Goal: Task Accomplishment & Management: Use online tool/utility

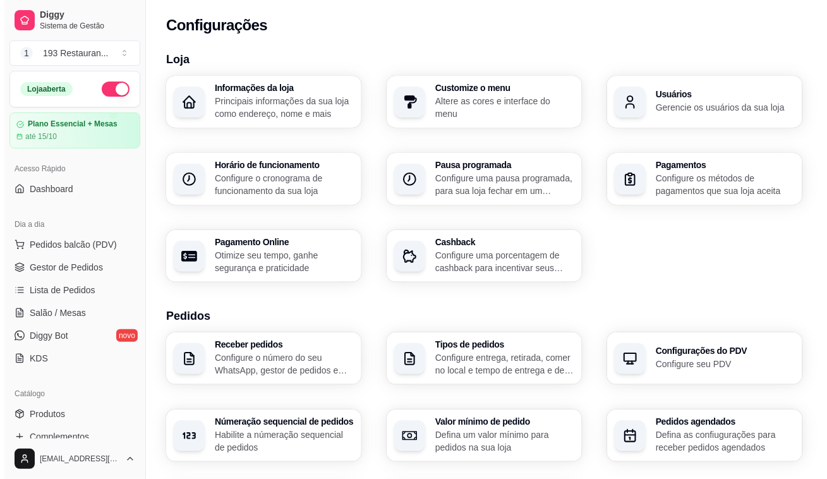
scroll to position [177, 0]
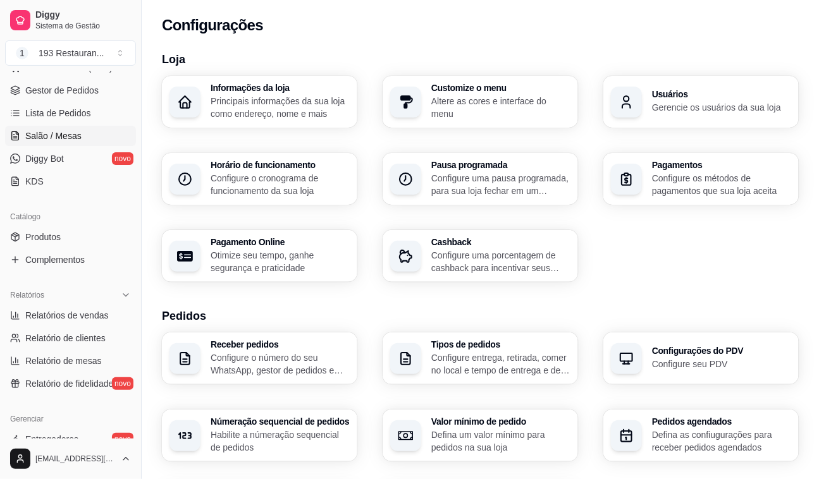
click at [62, 130] on span "Salão / Mesas" at bounding box center [53, 136] width 56 height 13
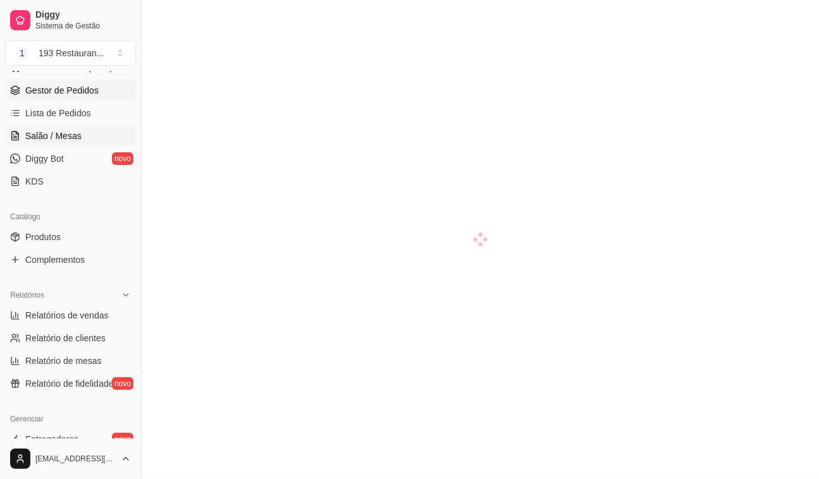
click at [88, 85] on span "Gestor de Pedidos" at bounding box center [61, 90] width 73 height 13
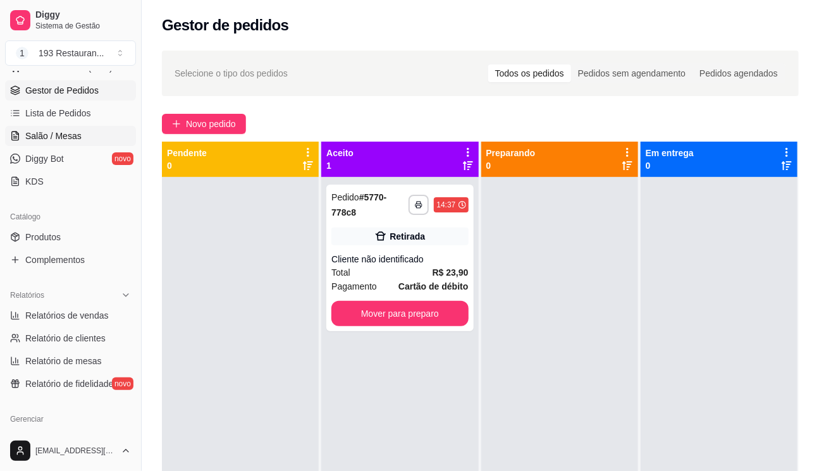
click at [63, 133] on span "Salão / Mesas" at bounding box center [53, 136] width 56 height 13
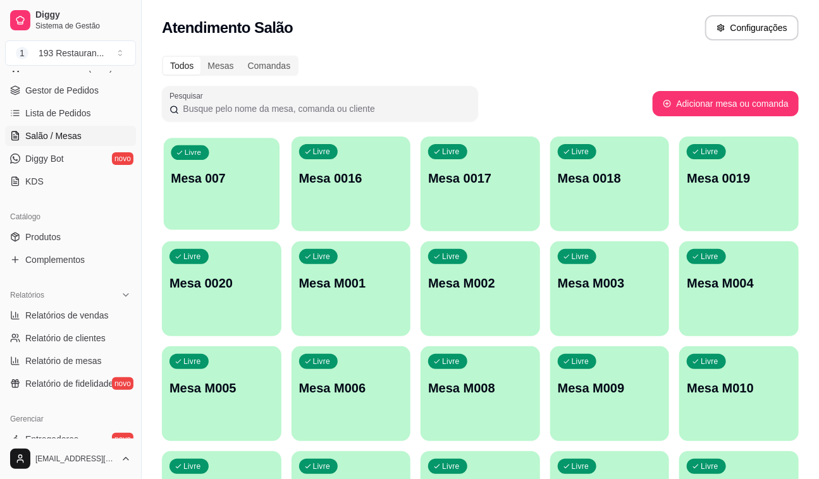
click at [260, 204] on div "Livre Mesa 007" at bounding box center [222, 176] width 116 height 77
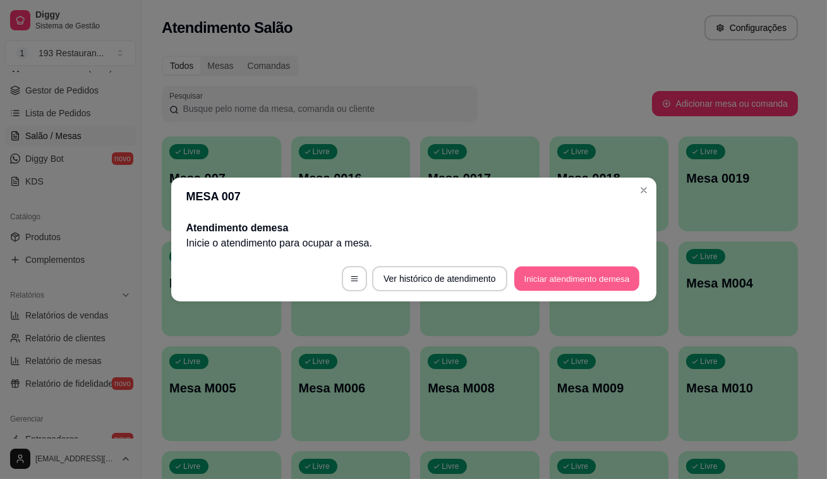
click at [574, 277] on button "Iniciar atendimento de mesa" at bounding box center [577, 279] width 125 height 25
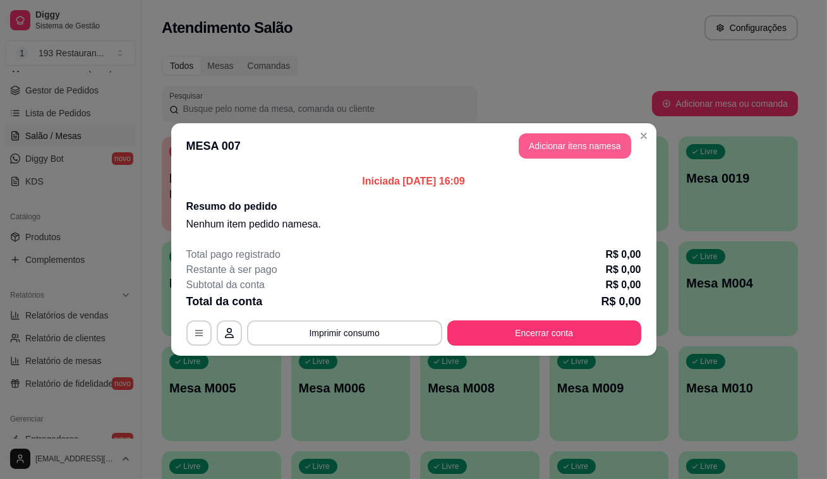
click at [585, 141] on button "Adicionar itens na mesa" at bounding box center [575, 145] width 113 height 25
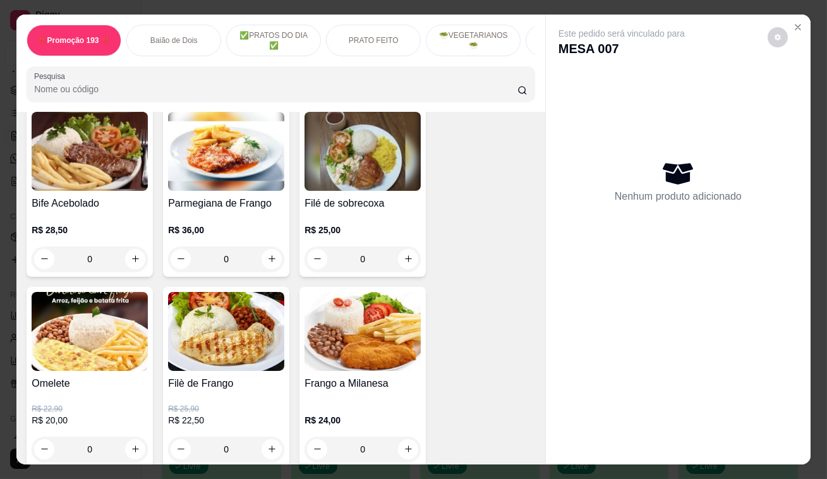
scroll to position [804, 0]
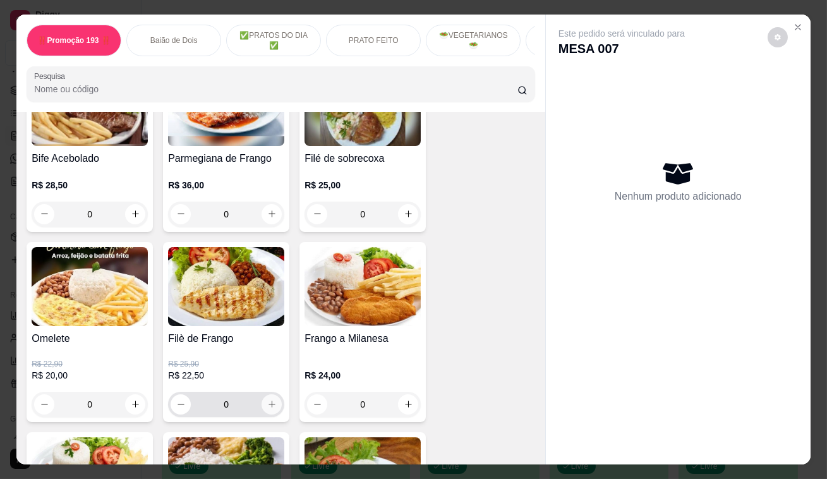
click at [271, 407] on icon "increase-product-quantity" at bounding box center [271, 403] width 9 height 9
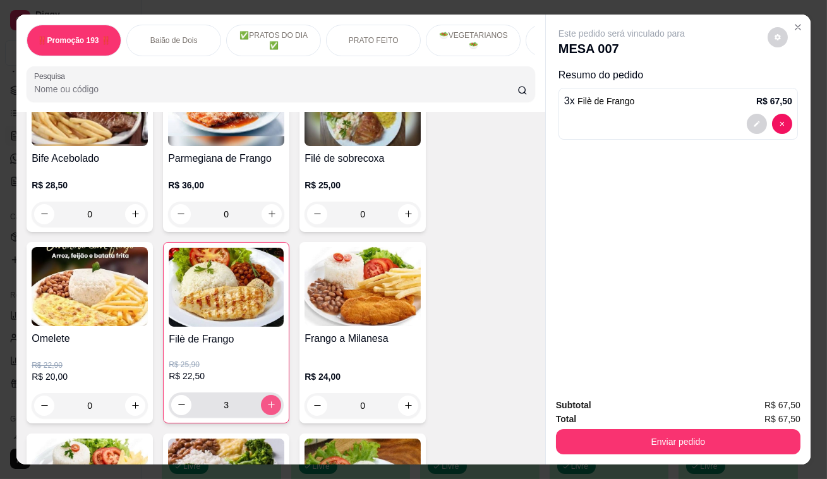
click at [271, 407] on icon "increase-product-quantity" at bounding box center [271, 404] width 9 height 9
type input "6"
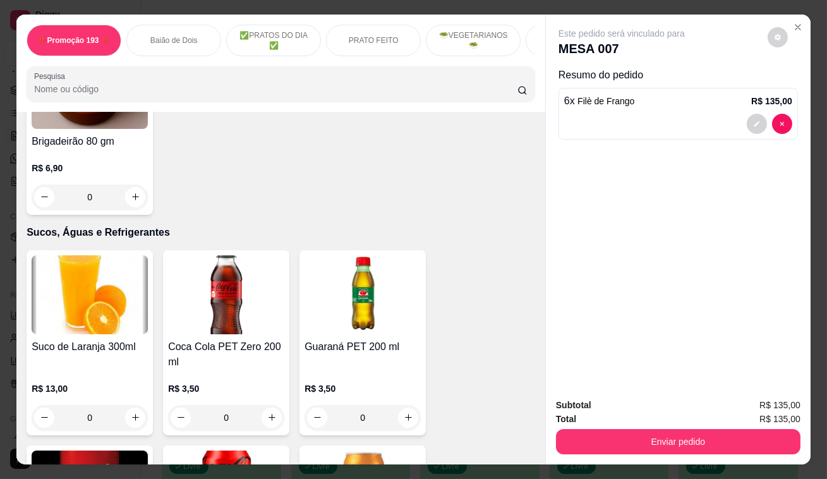
scroll to position [3965, 0]
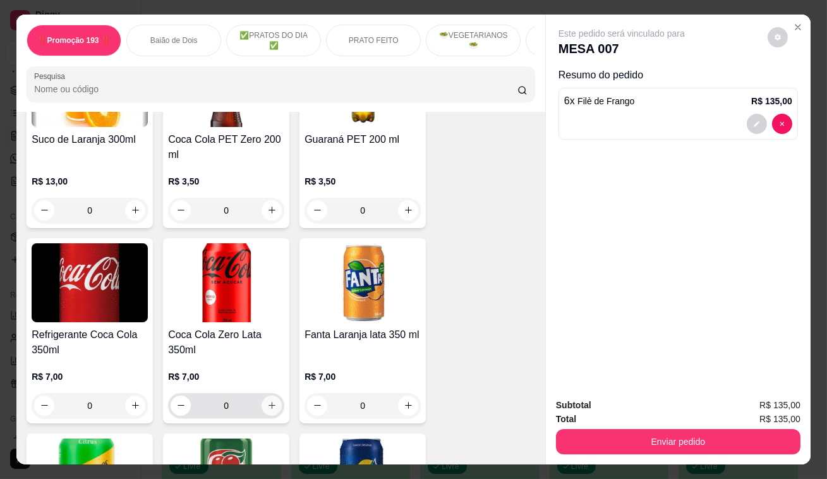
click at [269, 403] on icon "increase-product-quantity" at bounding box center [272, 406] width 7 height 7
type input "1"
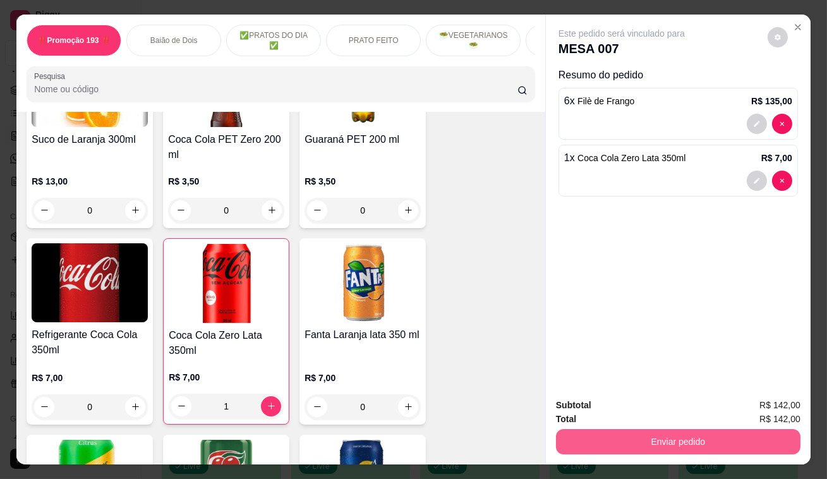
click at [648, 449] on button "Enviar pedido" at bounding box center [678, 441] width 245 height 25
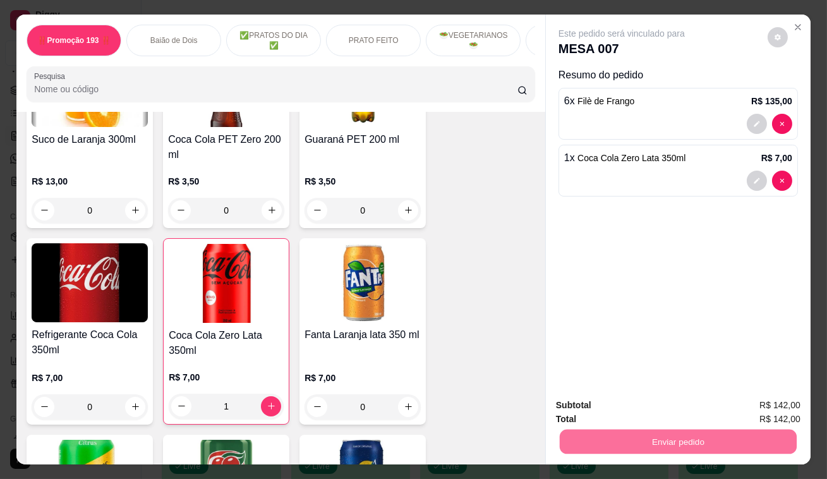
click at [759, 412] on button "Enviar pedido" at bounding box center [768, 407] width 71 height 24
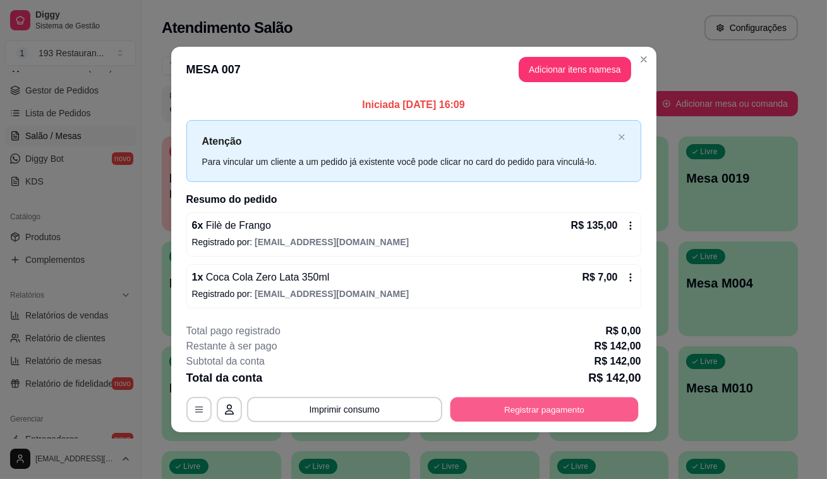
click at [601, 411] on button "Registrar pagamento" at bounding box center [544, 409] width 188 height 25
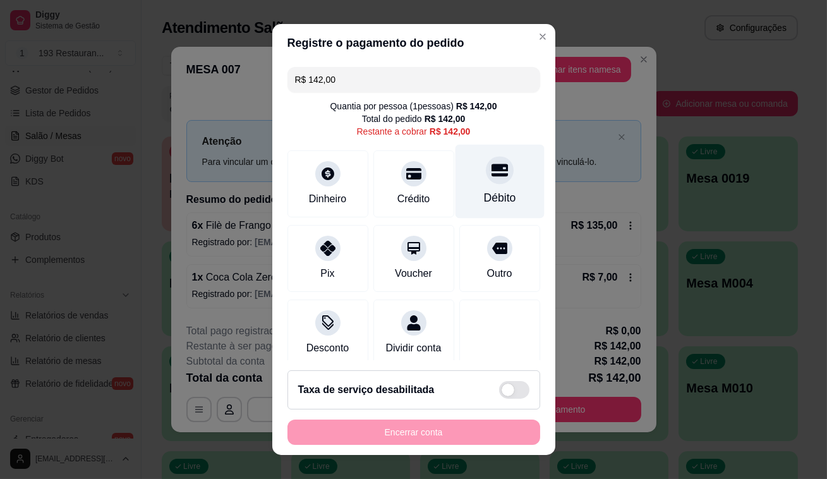
click at [484, 186] on div "Débito" at bounding box center [499, 182] width 89 height 74
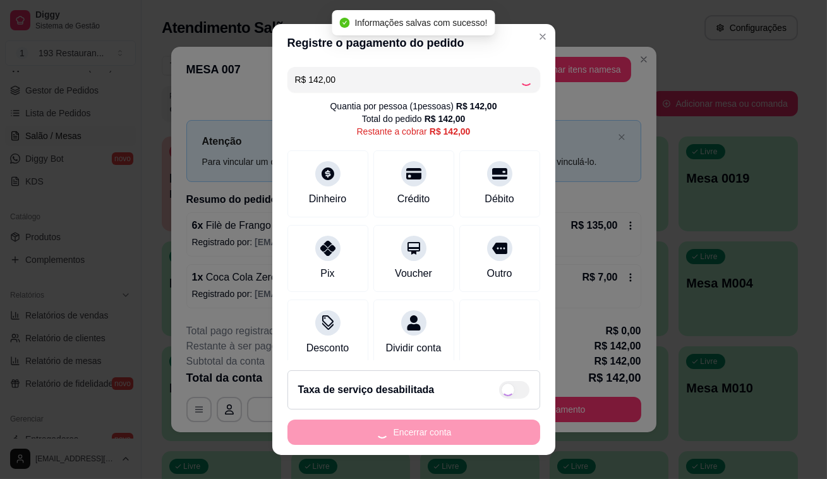
type input "R$ 0,00"
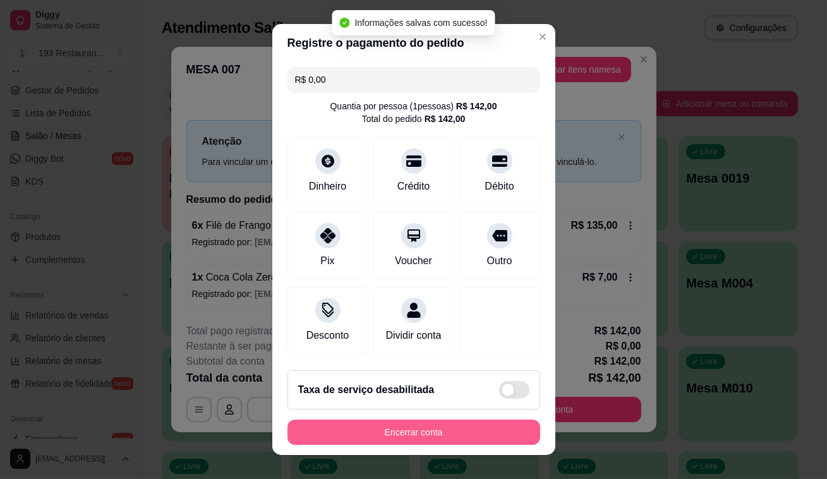
click at [455, 436] on button "Encerrar conta" at bounding box center [414, 432] width 253 height 25
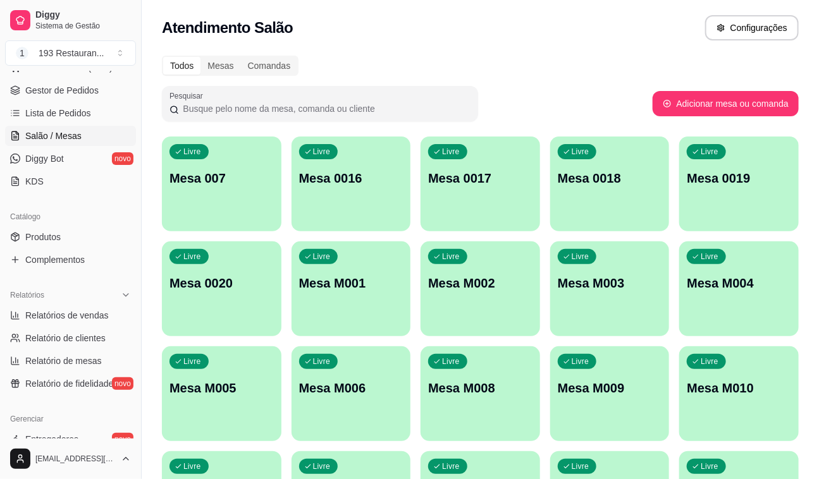
click at [336, 200] on div "Livre Mesa 0016" at bounding box center [350, 177] width 119 height 80
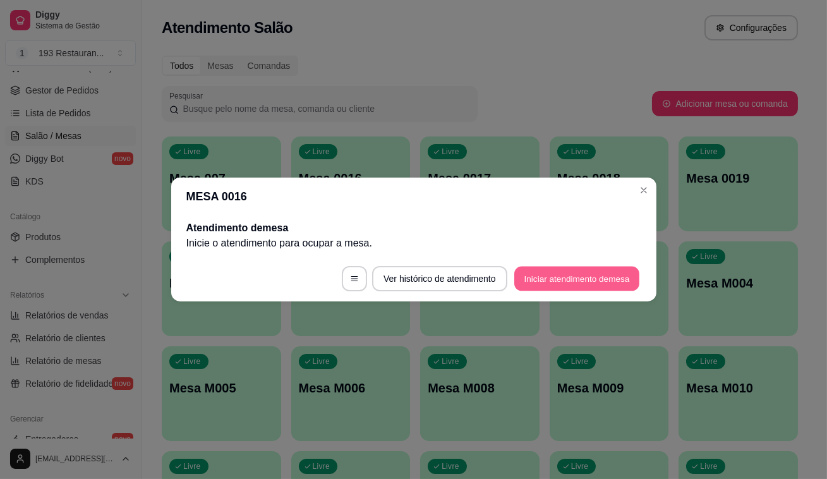
click at [571, 272] on button "Iniciar atendimento de mesa" at bounding box center [577, 279] width 125 height 25
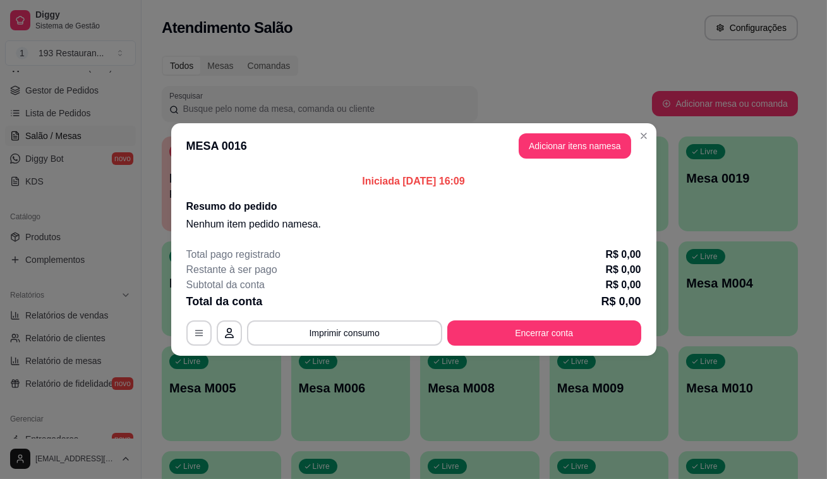
click at [598, 145] on button "Adicionar itens na mesa" at bounding box center [575, 145] width 113 height 25
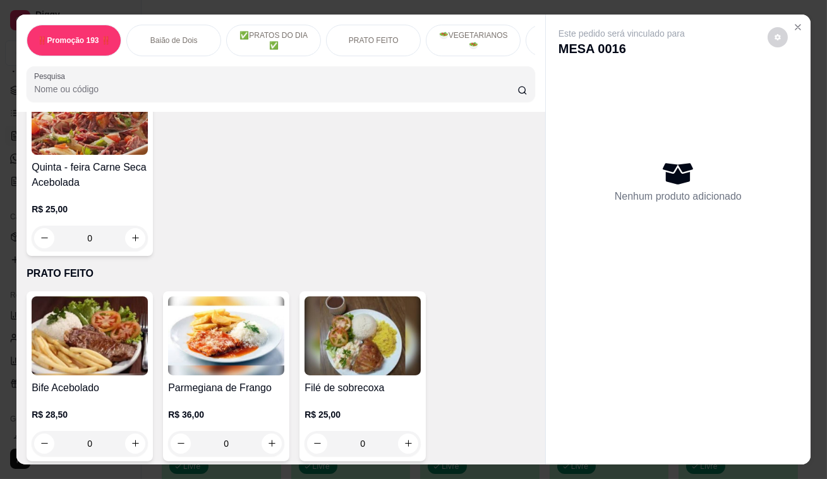
scroll to position [747, 0]
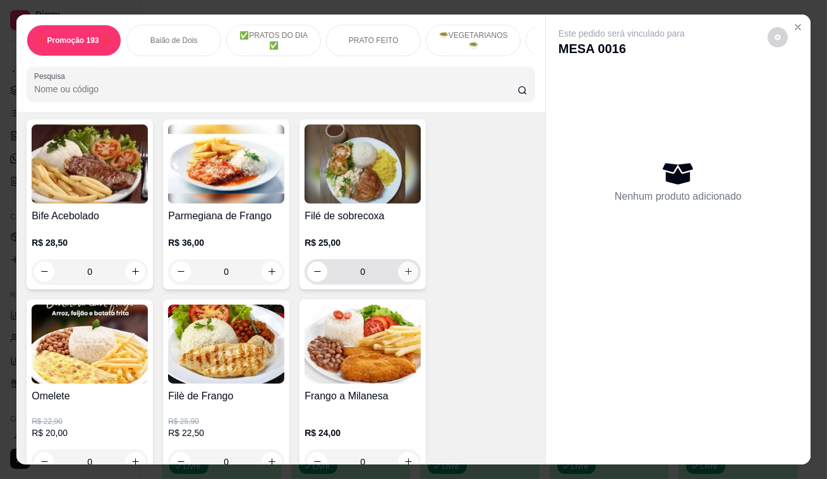
click at [405, 276] on icon "increase-product-quantity" at bounding box center [408, 271] width 9 height 9
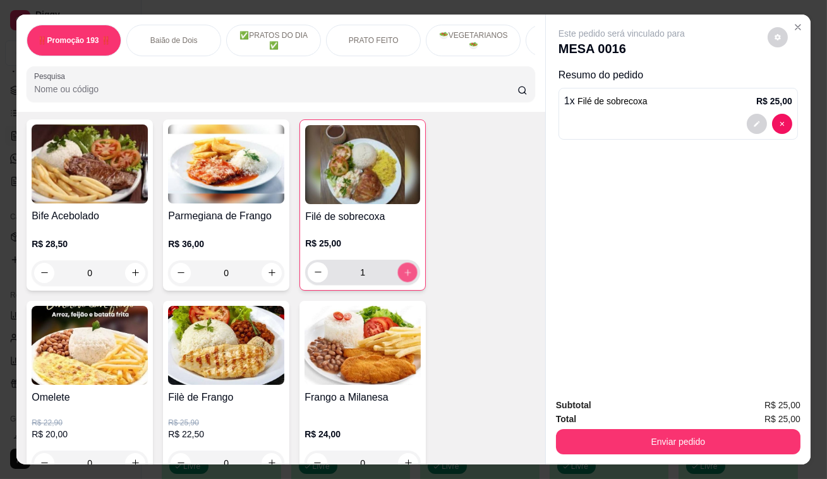
click at [405, 277] on icon "increase-product-quantity" at bounding box center [407, 271] width 9 height 9
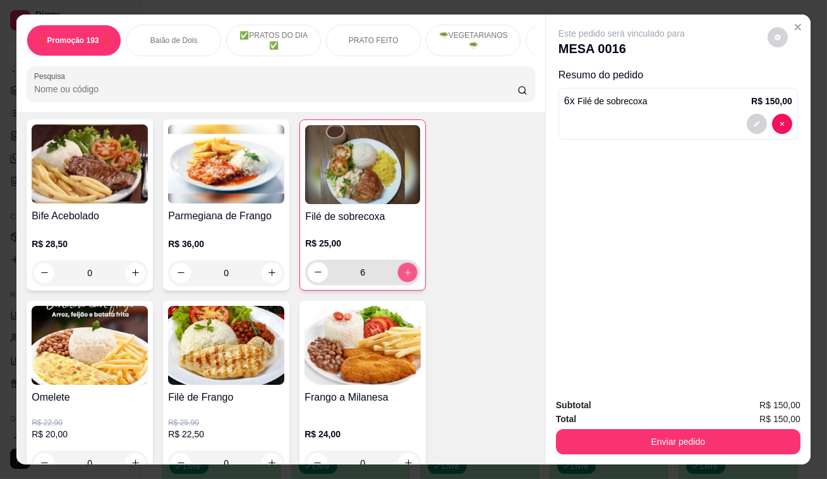
click at [405, 277] on icon "increase-product-quantity" at bounding box center [407, 271] width 9 height 9
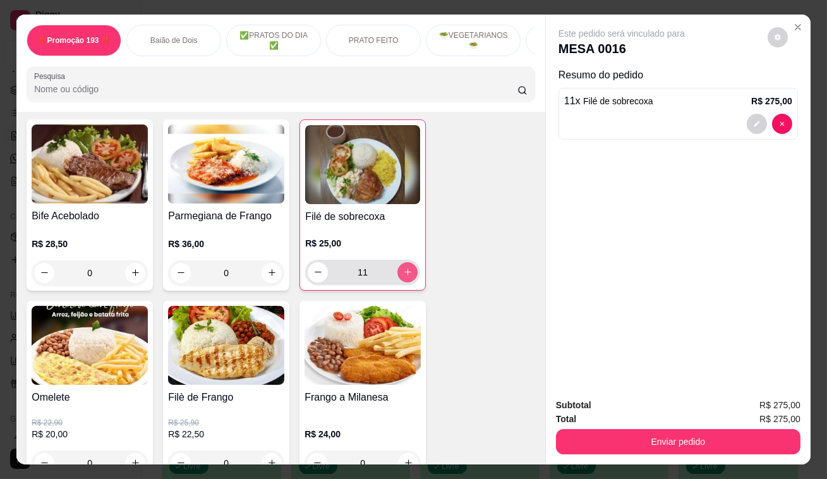
click at [405, 277] on icon "increase-product-quantity" at bounding box center [407, 271] width 9 height 9
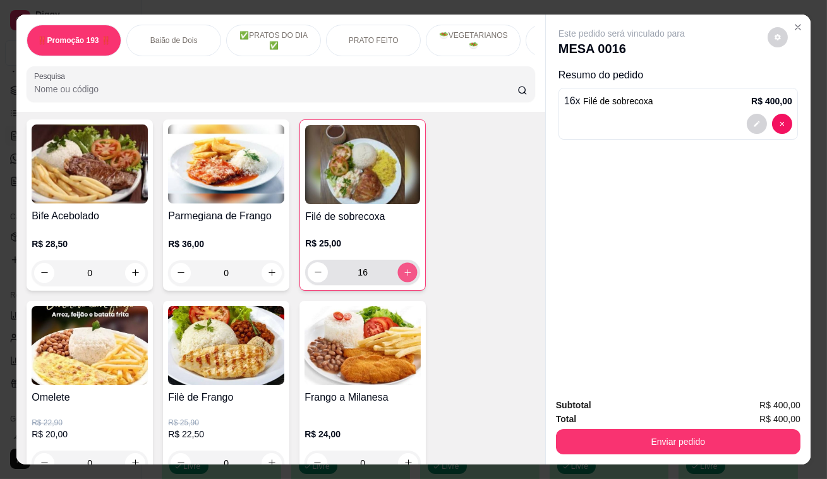
click at [405, 277] on icon "increase-product-quantity" at bounding box center [407, 271] width 9 height 9
type input "18"
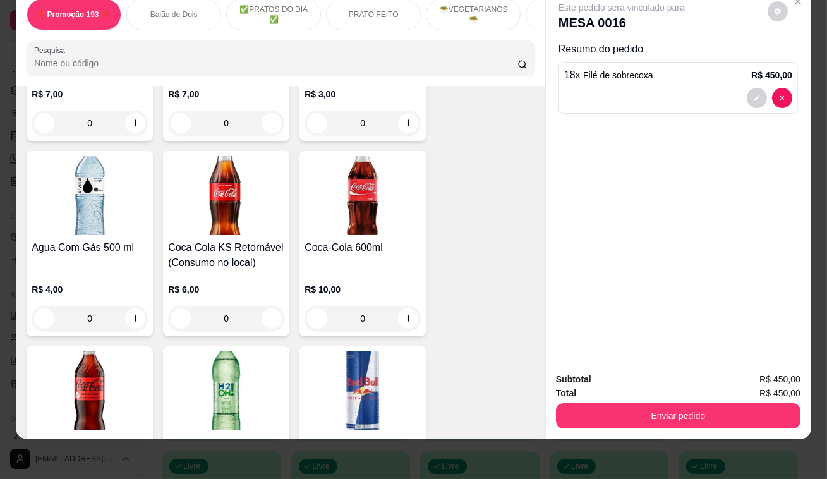
scroll to position [4712, 0]
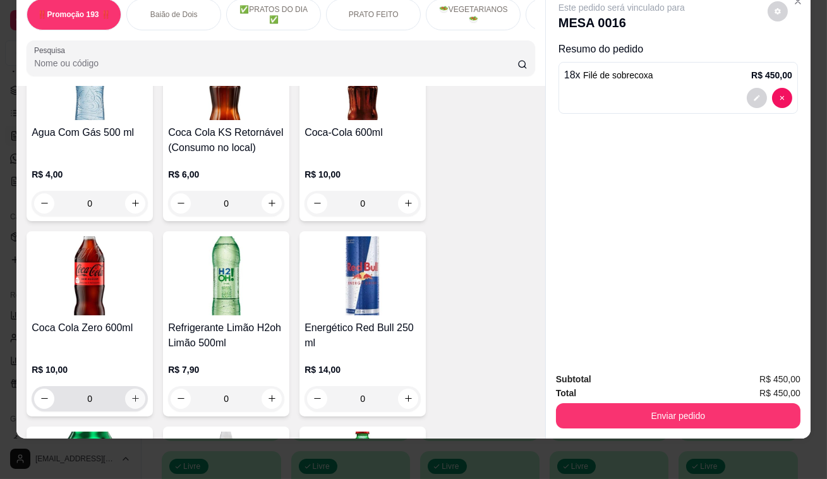
click at [133, 394] on icon "increase-product-quantity" at bounding box center [135, 398] width 9 height 9
type input "1"
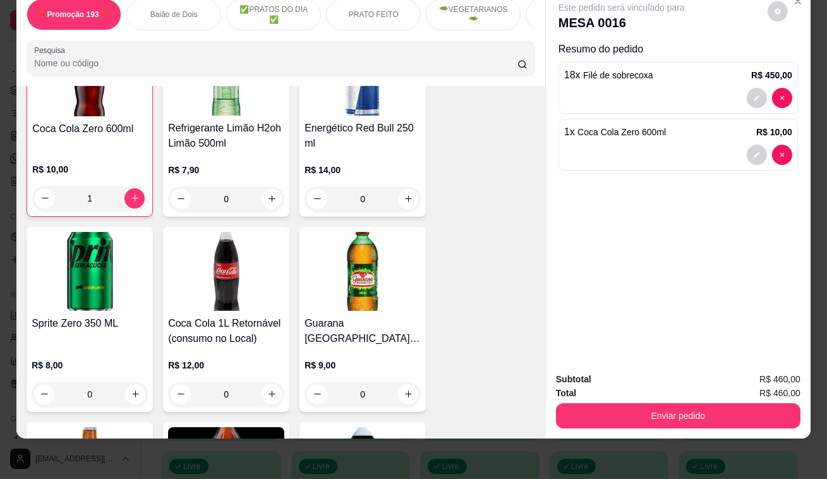
scroll to position [5171, 0]
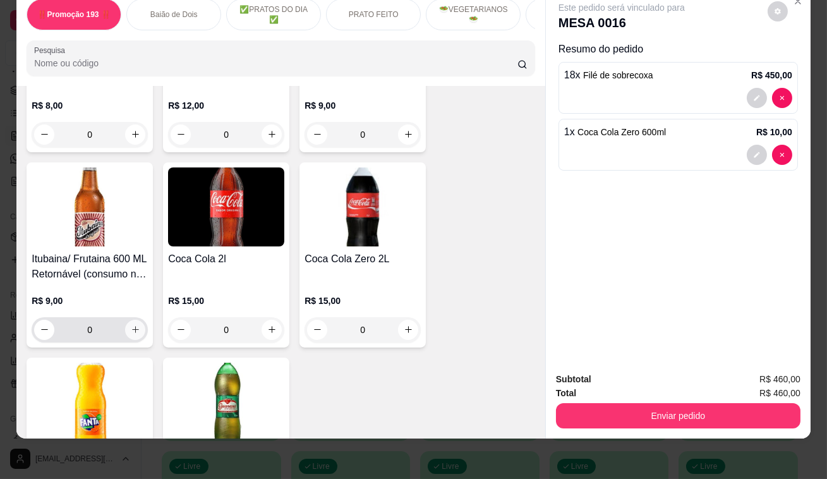
click at [135, 325] on icon "increase-product-quantity" at bounding box center [135, 329] width 9 height 9
type input "1"
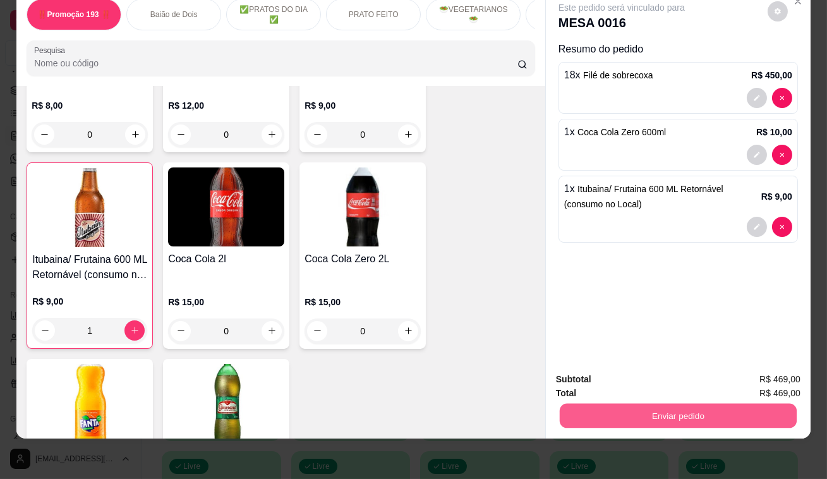
click at [625, 411] on button "Enviar pedido" at bounding box center [678, 416] width 237 height 25
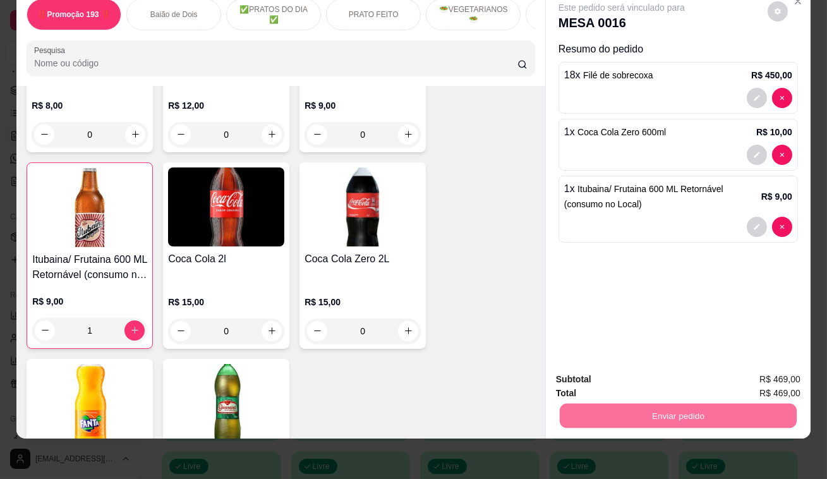
click at [748, 379] on button "Enviar pedido" at bounding box center [769, 376] width 70 height 23
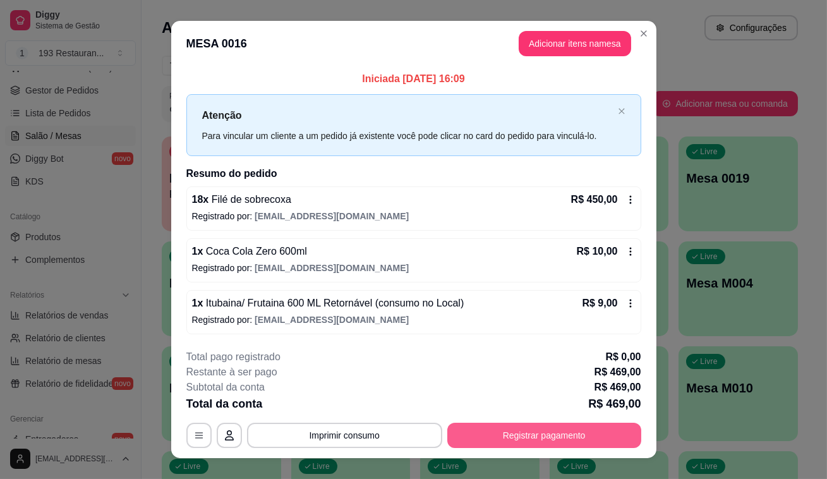
click at [559, 432] on button "Registrar pagamento" at bounding box center [545, 435] width 194 height 25
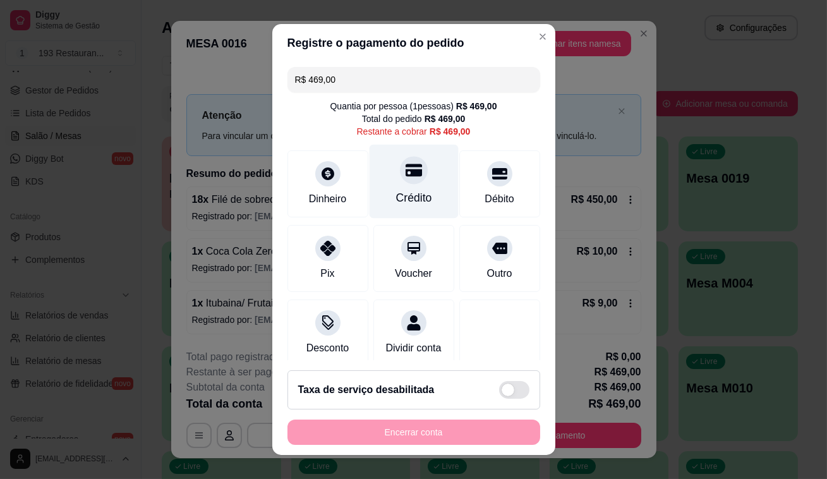
click at [417, 180] on div "Crédito" at bounding box center [413, 182] width 89 height 74
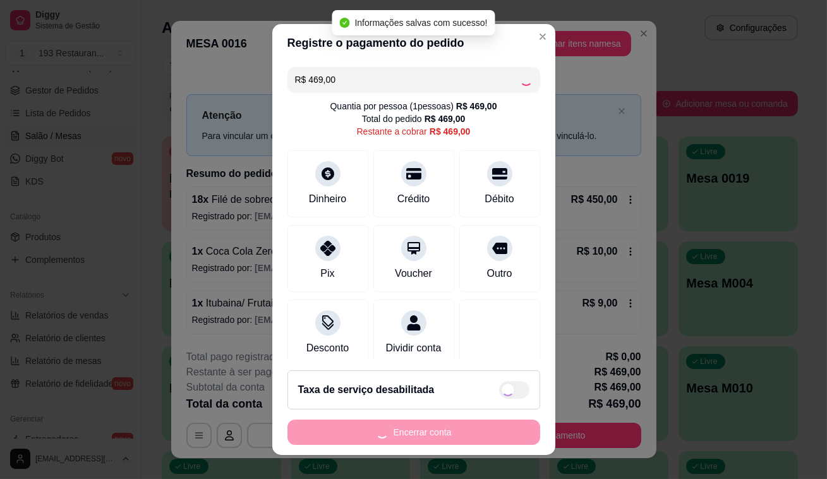
type input "R$ 0,00"
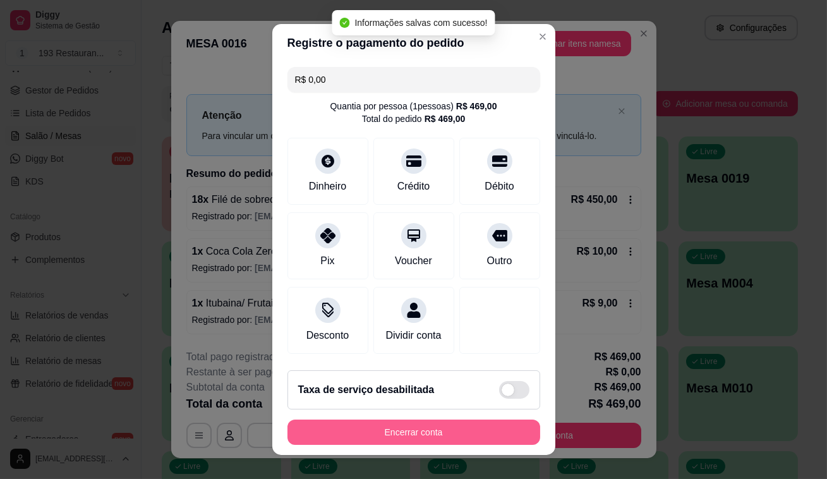
click at [489, 426] on button "Encerrar conta" at bounding box center [414, 432] width 253 height 25
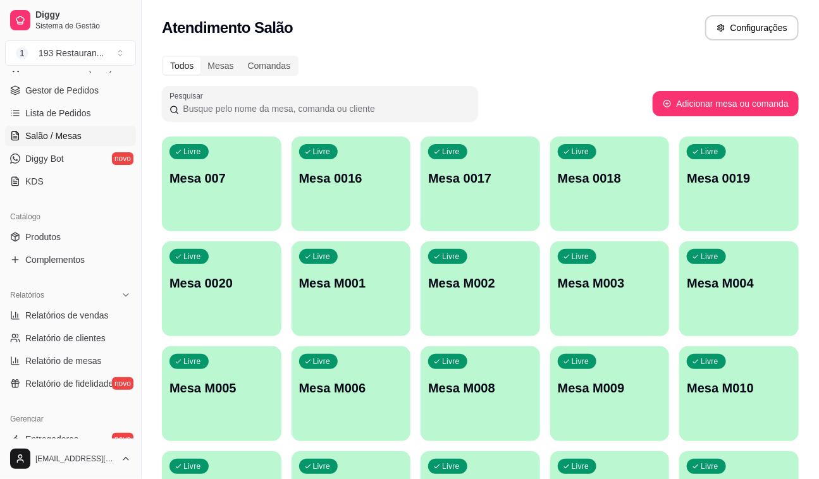
click at [518, 199] on div "Livre Mesa 0017" at bounding box center [479, 177] width 119 height 80
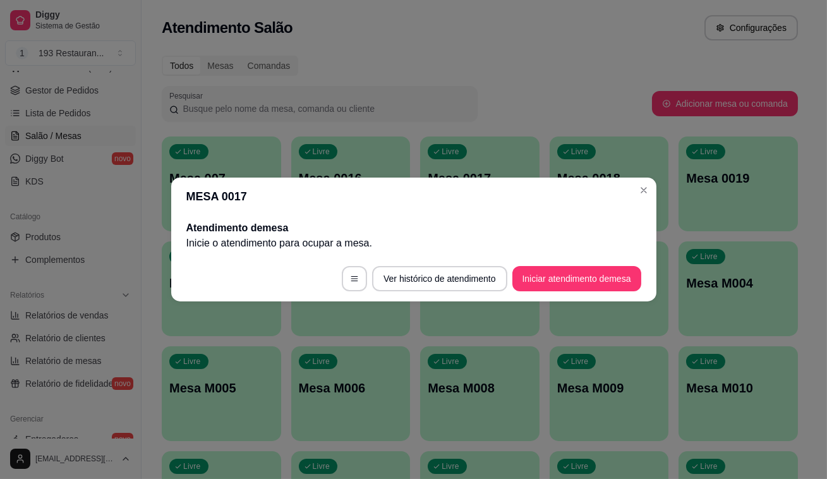
click at [585, 275] on button "Iniciar atendimento de mesa" at bounding box center [577, 278] width 129 height 25
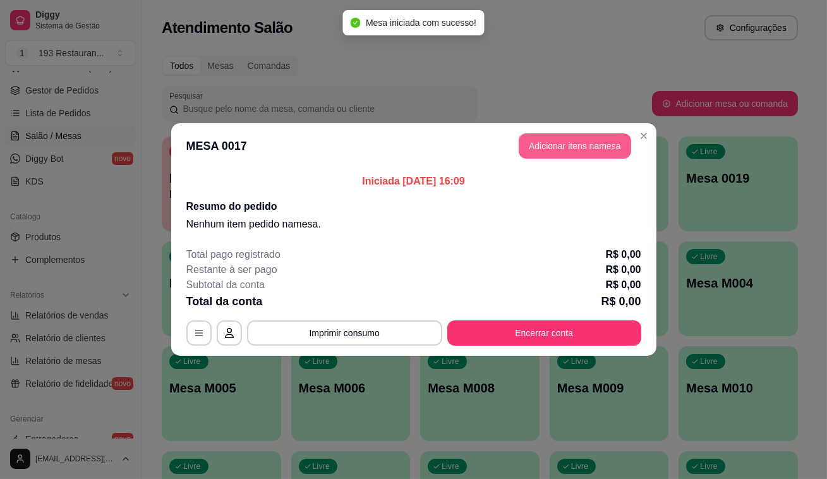
click at [581, 148] on button "Adicionar itens na mesa" at bounding box center [575, 145] width 113 height 25
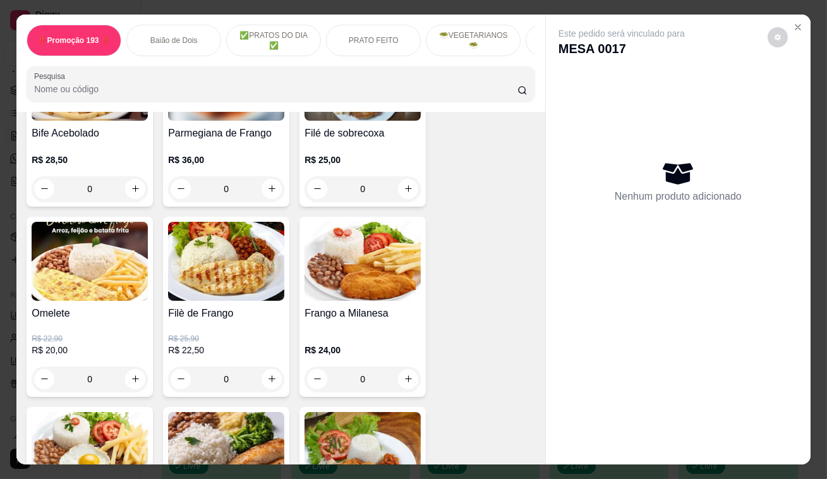
scroll to position [804, 0]
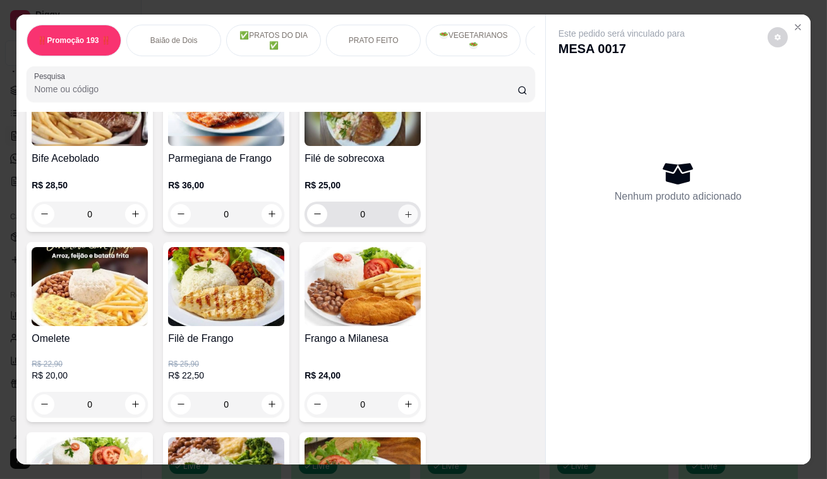
click at [405, 217] on icon "increase-product-quantity" at bounding box center [408, 213] width 9 height 9
type input "2"
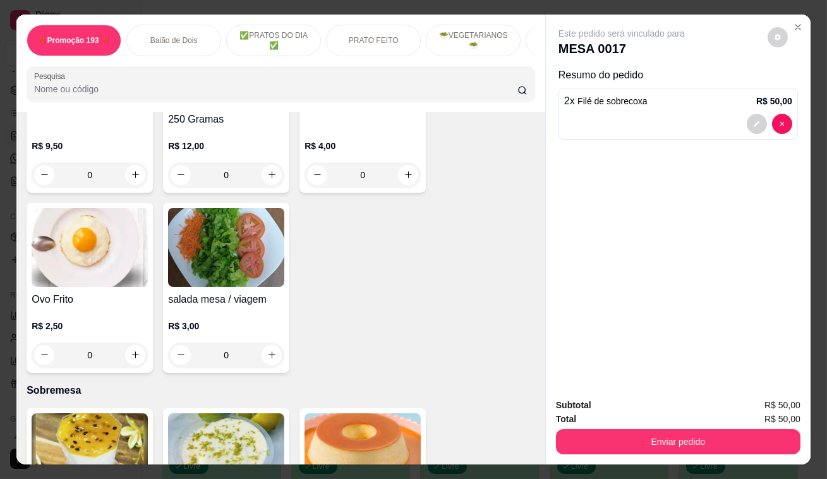
scroll to position [3217, 0]
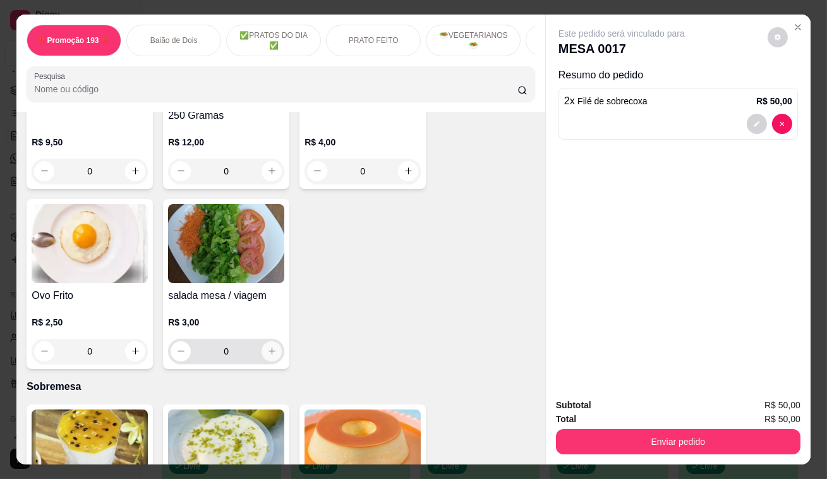
click at [271, 346] on icon "increase-product-quantity" at bounding box center [271, 350] width 9 height 9
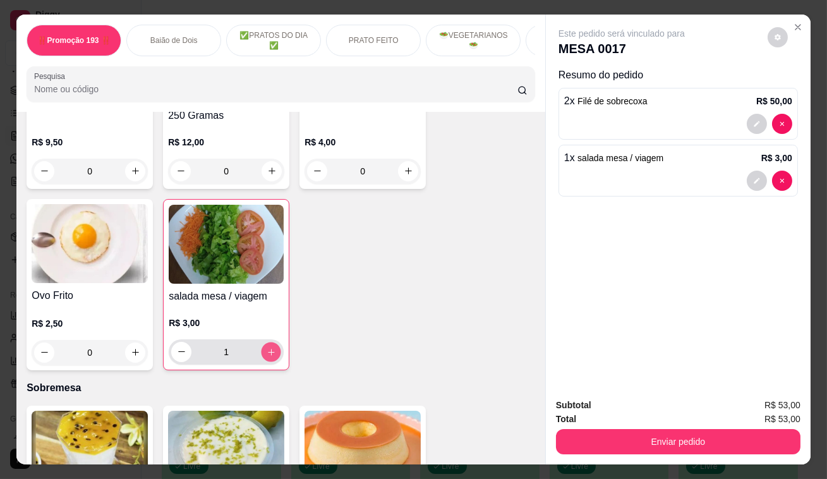
click at [271, 347] on icon "increase-product-quantity" at bounding box center [271, 351] width 9 height 9
type input "2"
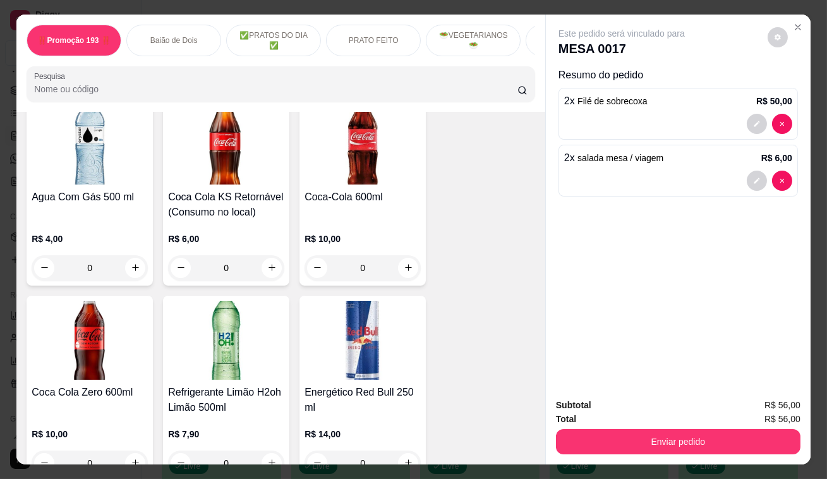
scroll to position [4769, 0]
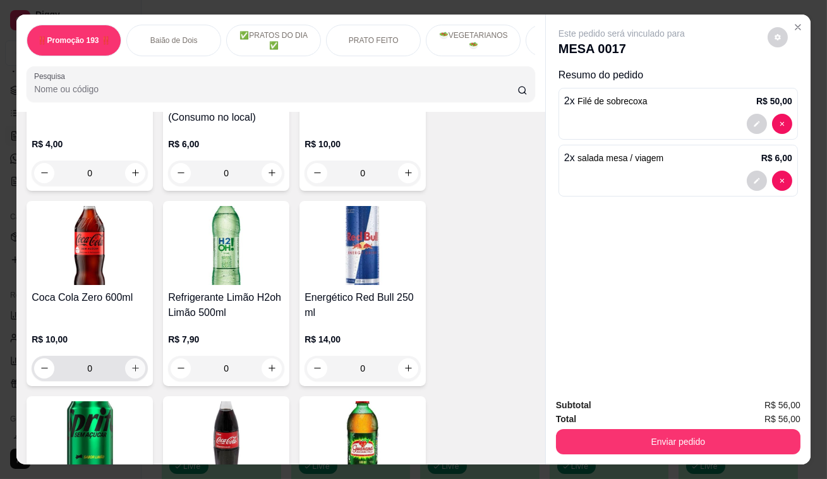
click at [135, 363] on icon "increase-product-quantity" at bounding box center [135, 367] width 9 height 9
type input "1"
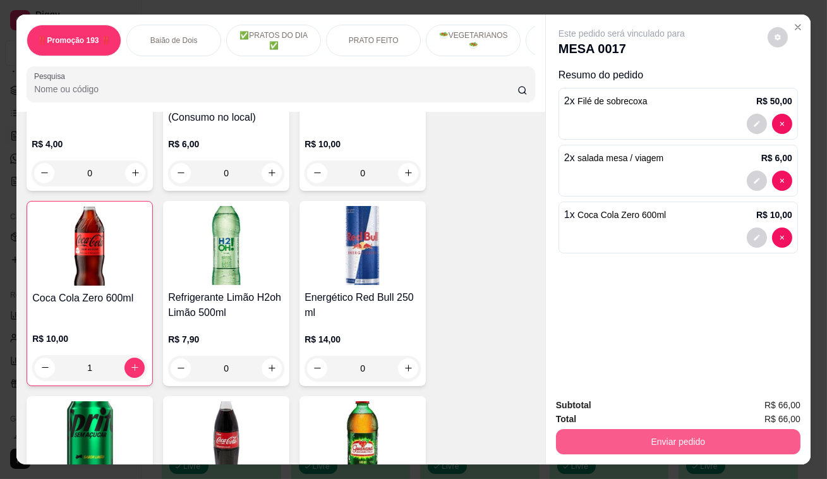
click at [737, 439] on button "Enviar pedido" at bounding box center [678, 441] width 245 height 25
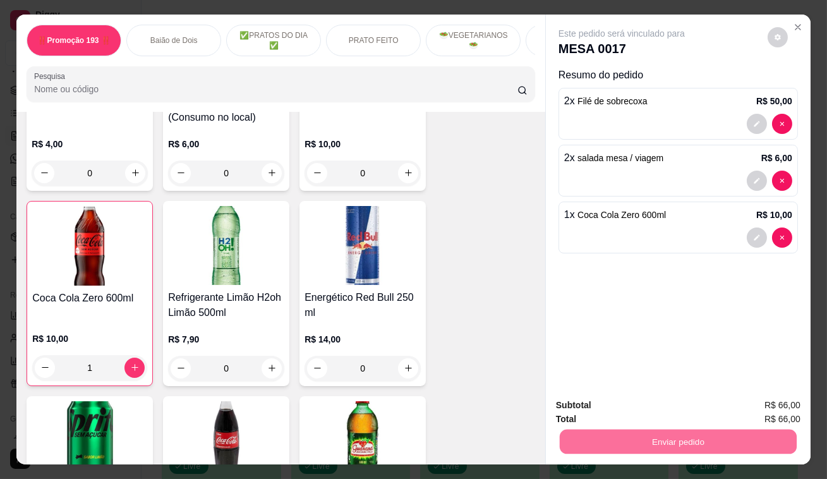
click at [755, 406] on button "Enviar pedido" at bounding box center [768, 406] width 71 height 24
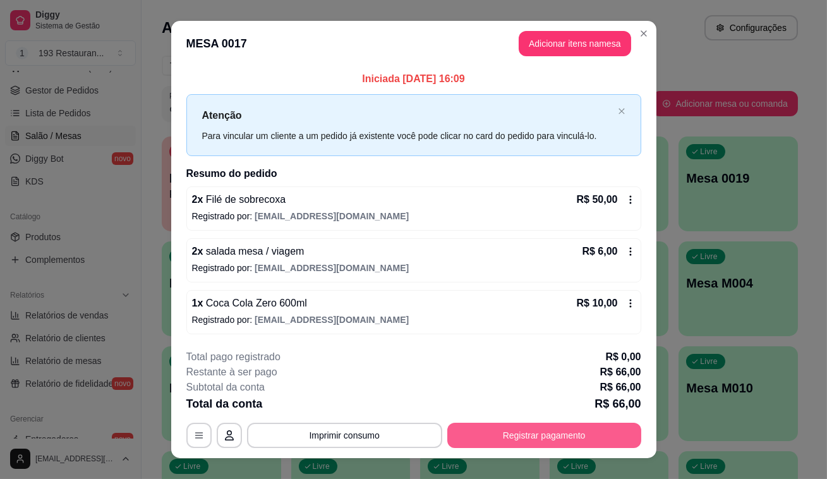
click at [523, 442] on button "Registrar pagamento" at bounding box center [545, 435] width 194 height 25
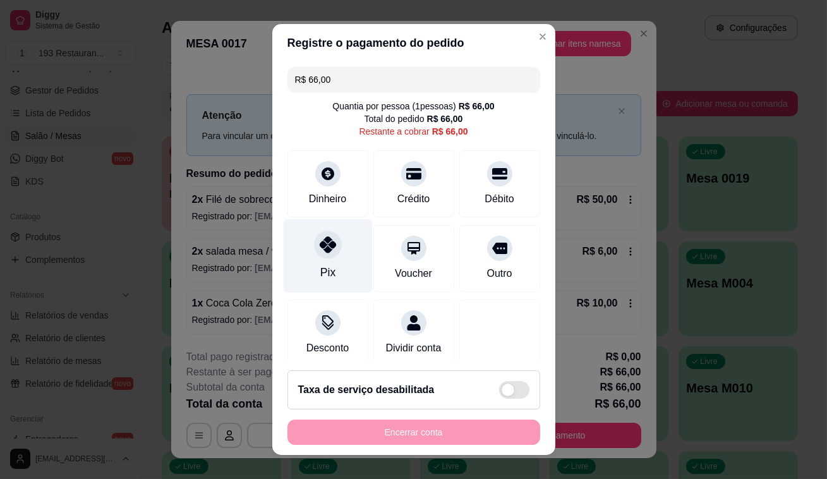
click at [319, 247] on icon at bounding box center [327, 244] width 16 height 16
type input "R$ 0,00"
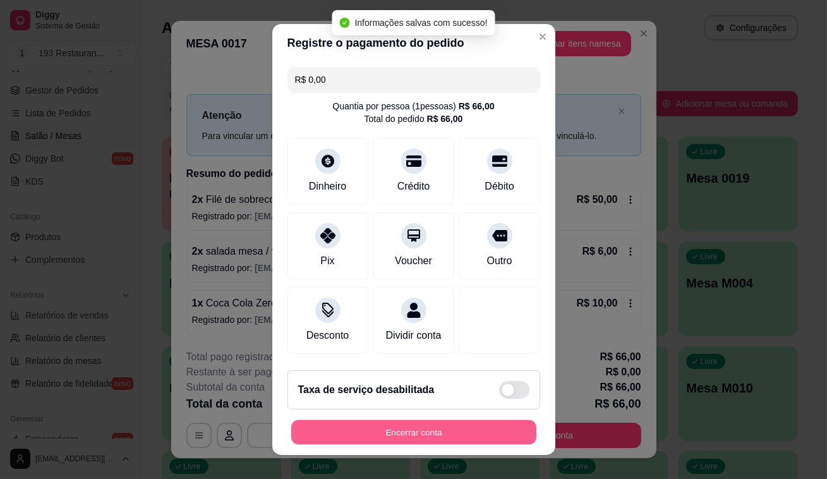
click at [430, 427] on button "Encerrar conta" at bounding box center [413, 432] width 245 height 25
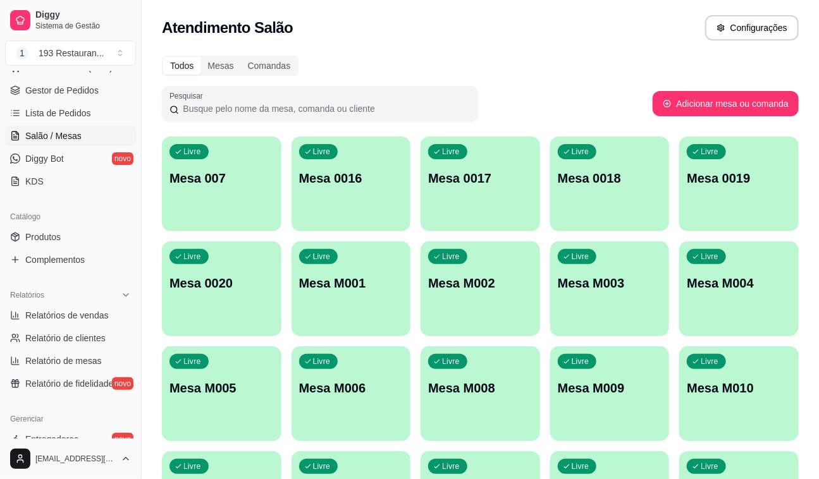
click at [248, 284] on p "Mesa 0020" at bounding box center [221, 283] width 104 height 18
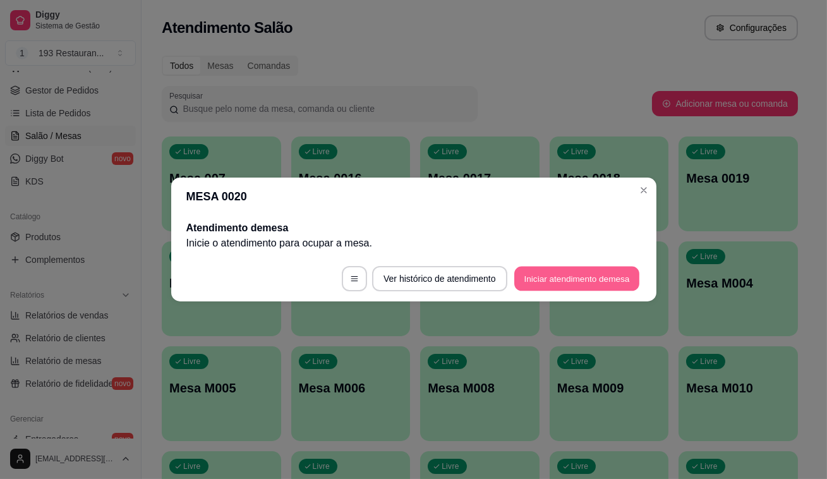
click at [564, 274] on button "Iniciar atendimento de mesa" at bounding box center [577, 279] width 125 height 25
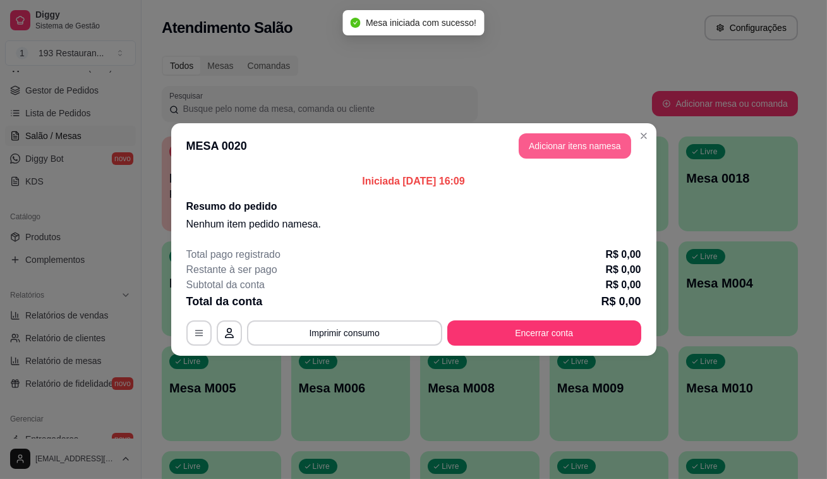
click at [567, 157] on button "Adicionar itens na mesa" at bounding box center [575, 145] width 113 height 25
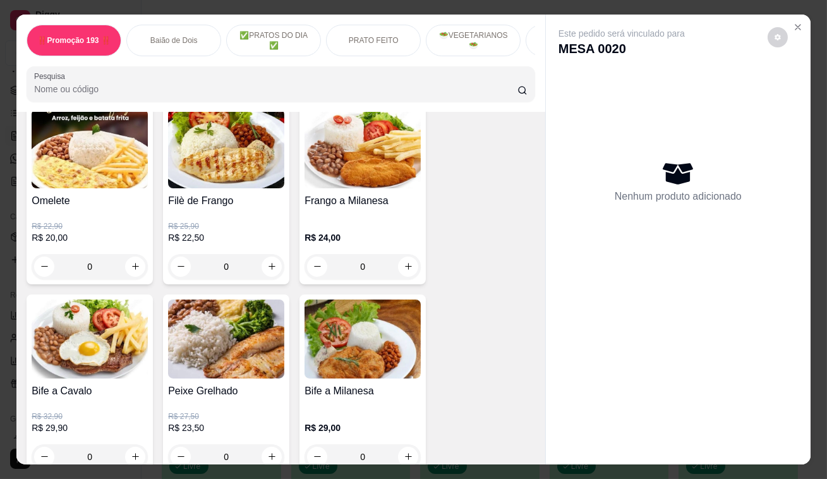
scroll to position [977, 0]
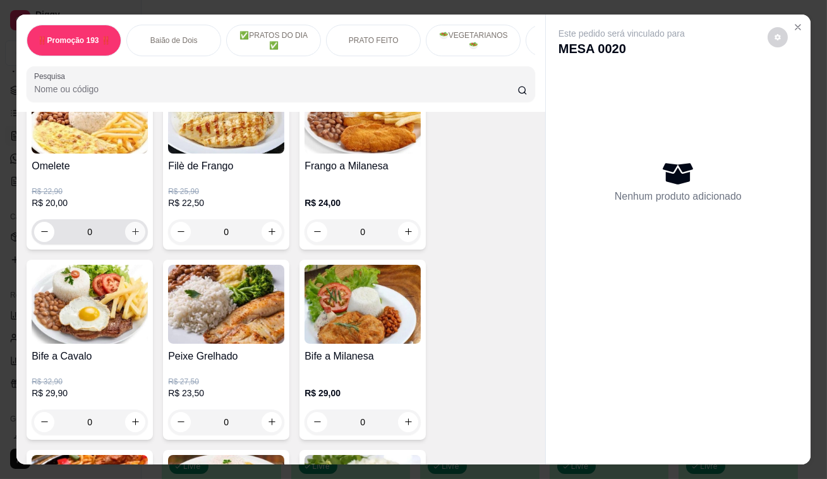
click at [125, 236] on button "increase-product-quantity" at bounding box center [135, 232] width 20 height 20
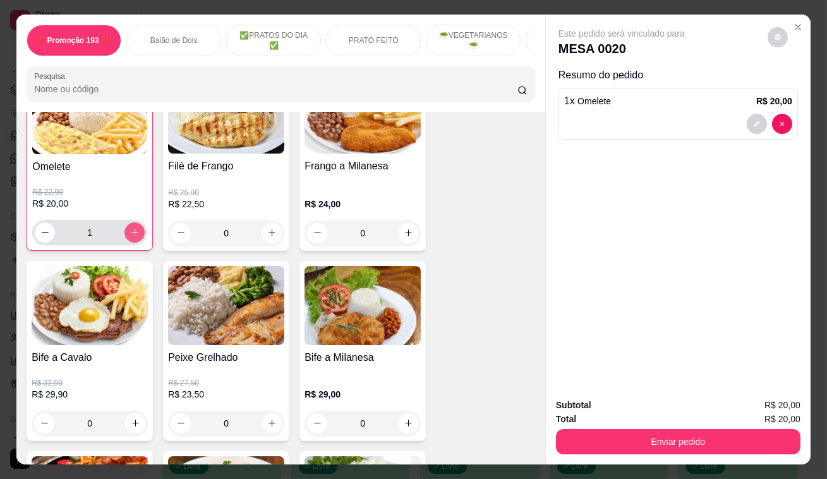
scroll to position [977, 0]
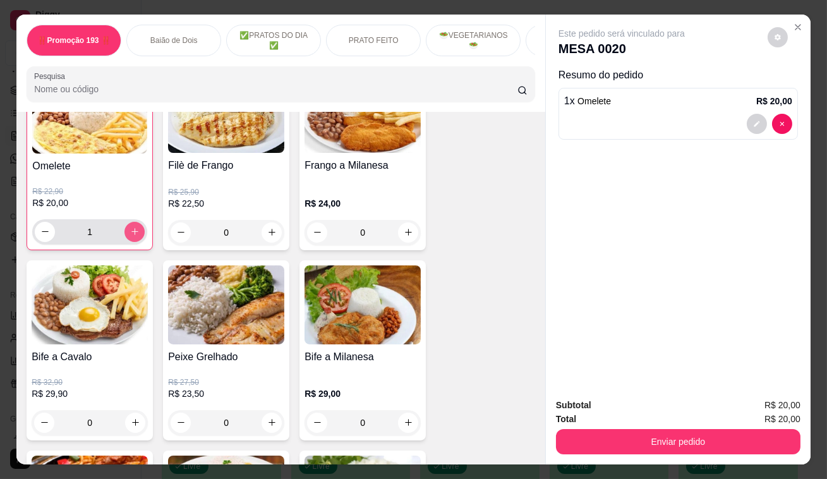
click at [125, 236] on button "increase-product-quantity" at bounding box center [135, 232] width 20 height 20
click at [130, 236] on icon "increase-product-quantity" at bounding box center [134, 231] width 9 height 9
type input "4"
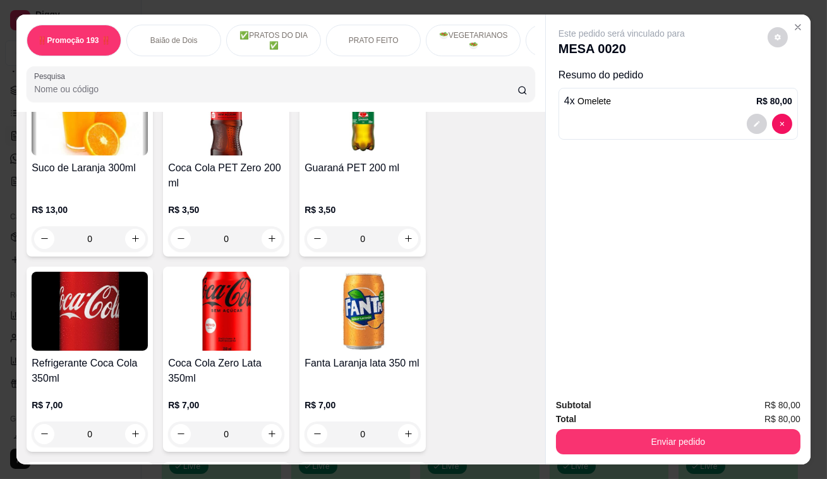
scroll to position [4080, 0]
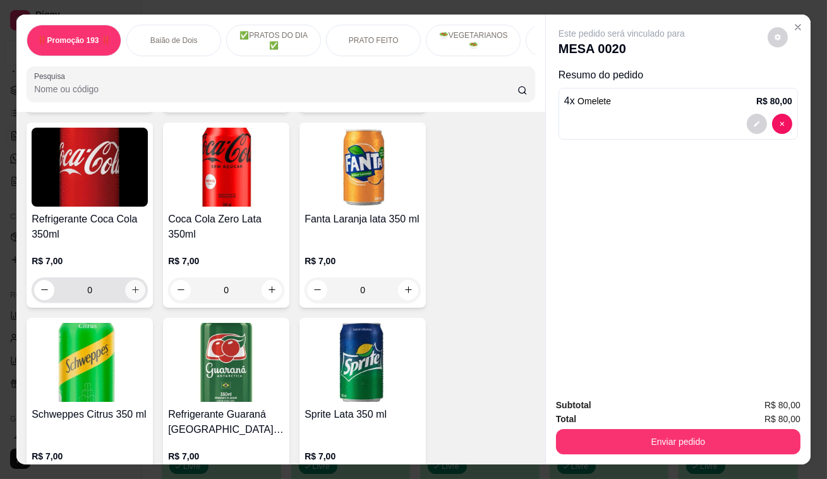
click at [133, 285] on icon "increase-product-quantity" at bounding box center [135, 289] width 9 height 9
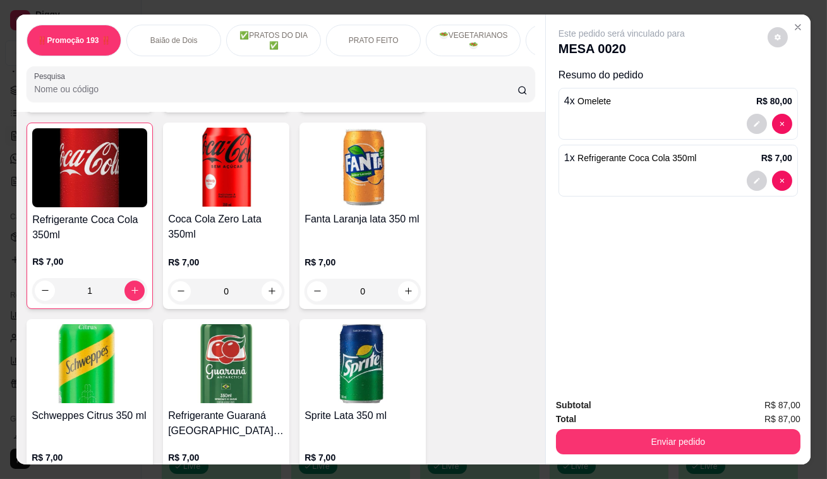
scroll to position [4081, 0]
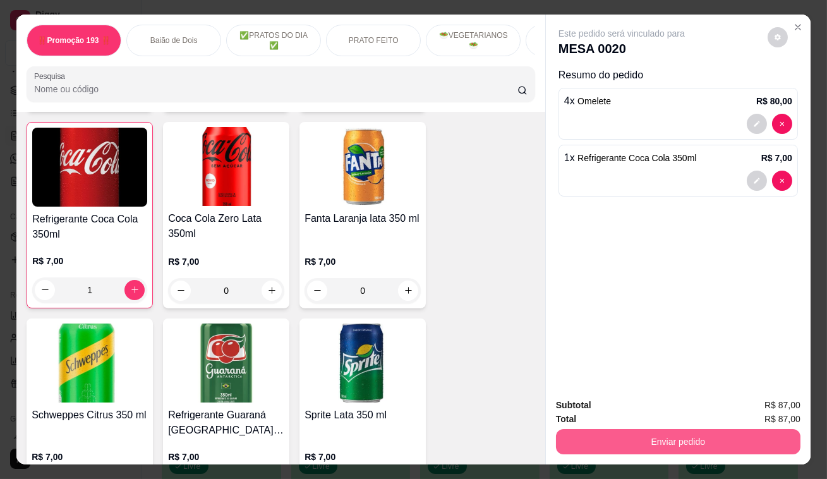
click at [668, 436] on button "Enviar pedido" at bounding box center [678, 441] width 245 height 25
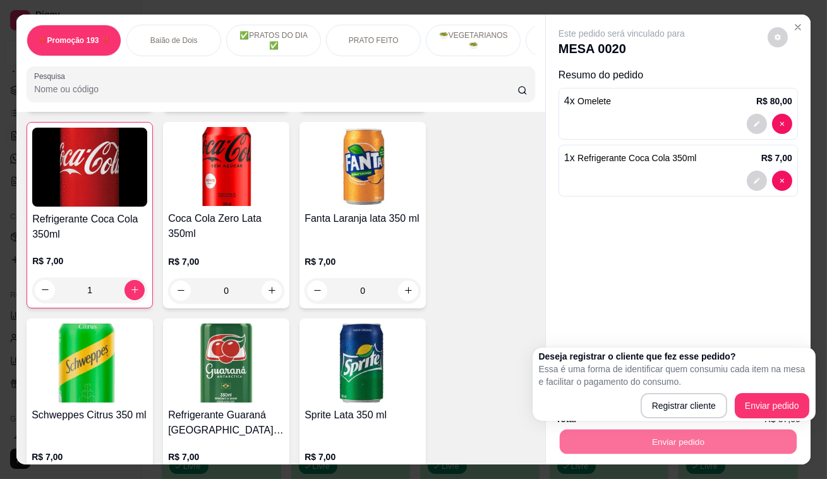
click at [635, 255] on div "Este pedido será vinculado para MESA 0020 Resumo do pedido 4 x Omelete R$ 80,00…" at bounding box center [678, 202] width 265 height 374
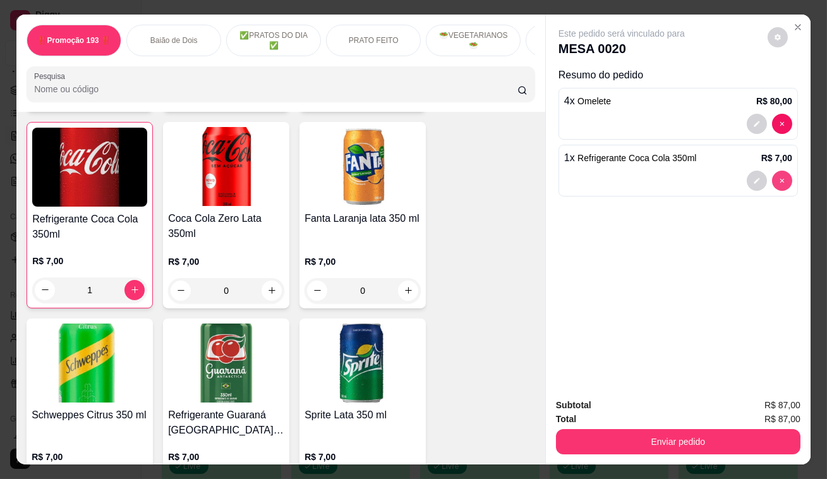
type input "0"
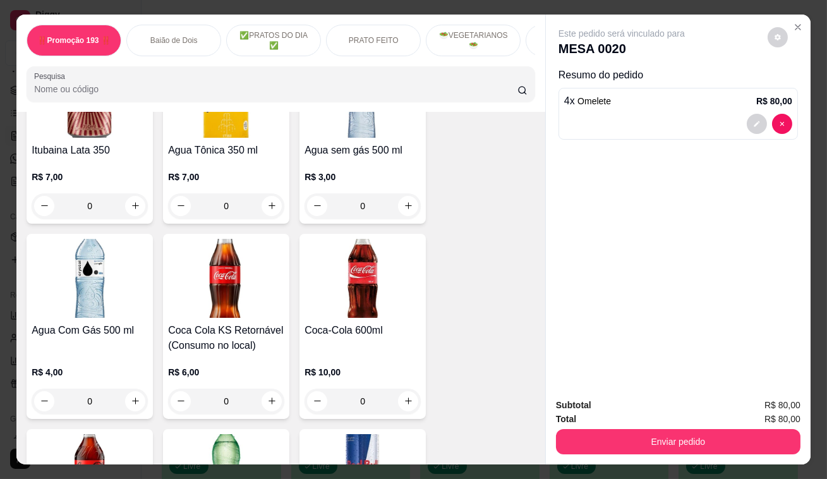
scroll to position [4770, 0]
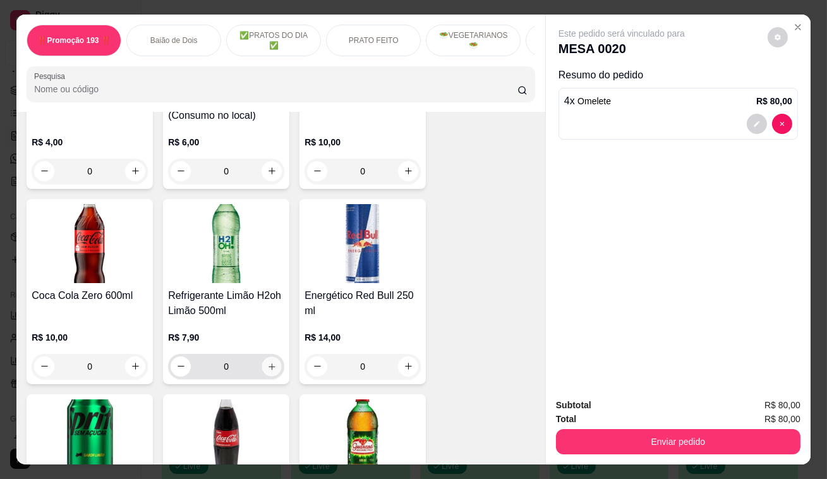
click at [262, 357] on button "increase-product-quantity" at bounding box center [272, 367] width 20 height 20
type input "1"
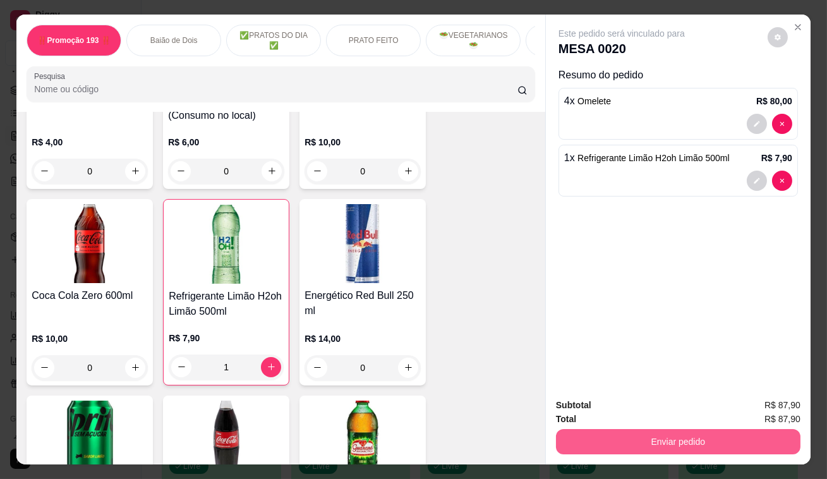
click at [692, 444] on button "Enviar pedido" at bounding box center [678, 441] width 245 height 25
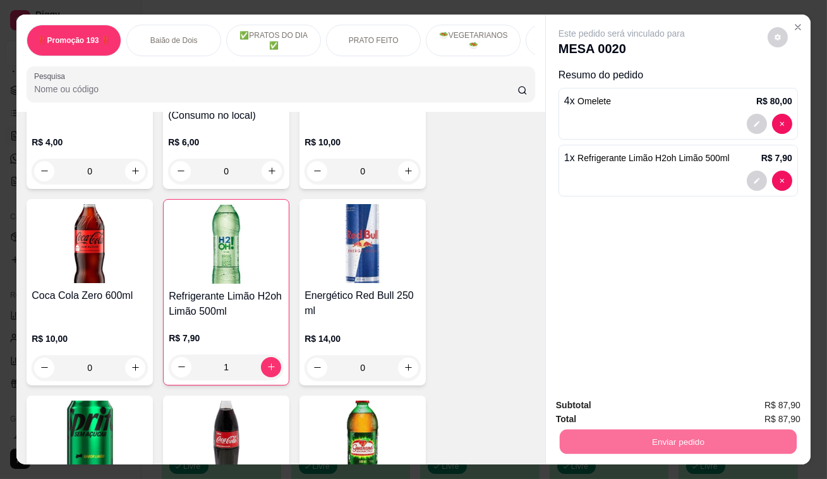
click at [786, 415] on button "Enviar pedido" at bounding box center [768, 407] width 71 height 24
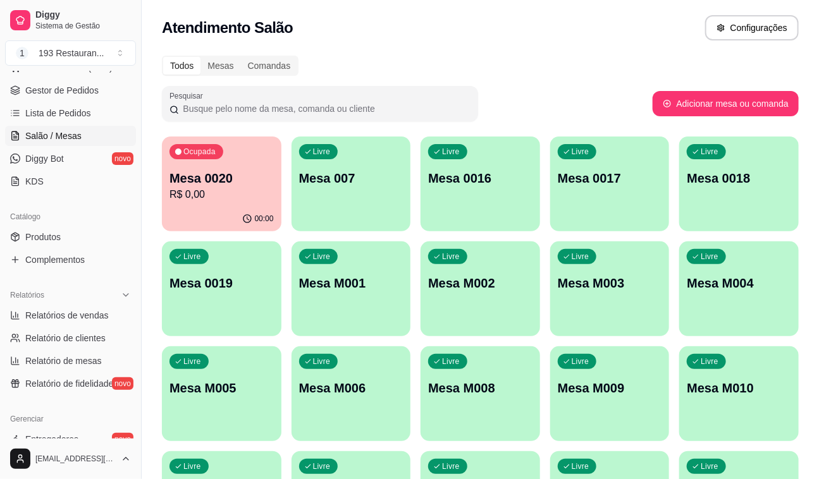
click at [231, 202] on p "R$ 0,00" at bounding box center [221, 194] width 104 height 15
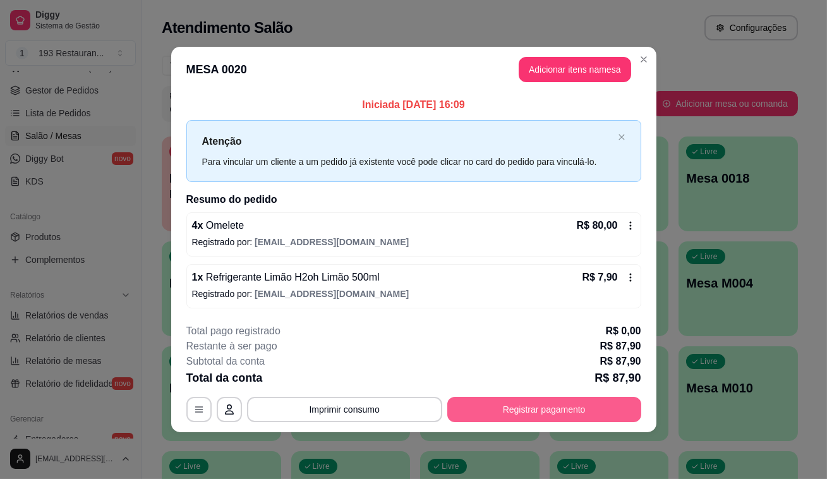
click at [520, 412] on button "Registrar pagamento" at bounding box center [545, 409] width 194 height 25
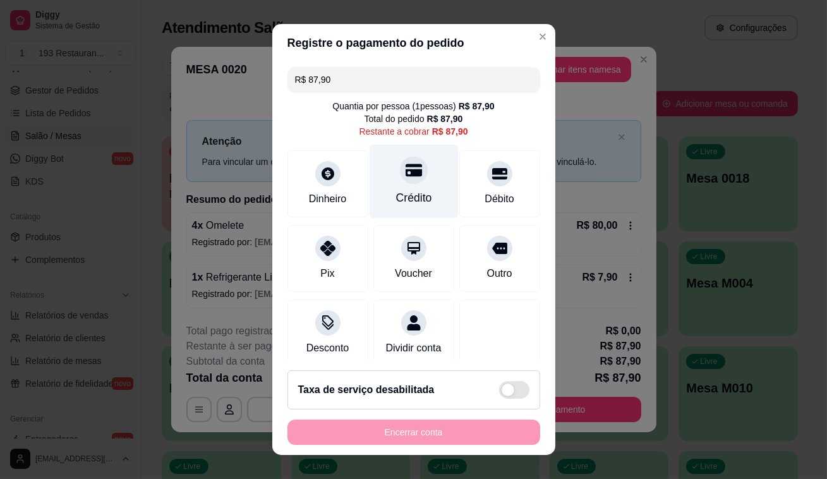
click at [370, 171] on div "Crédito" at bounding box center [413, 182] width 89 height 74
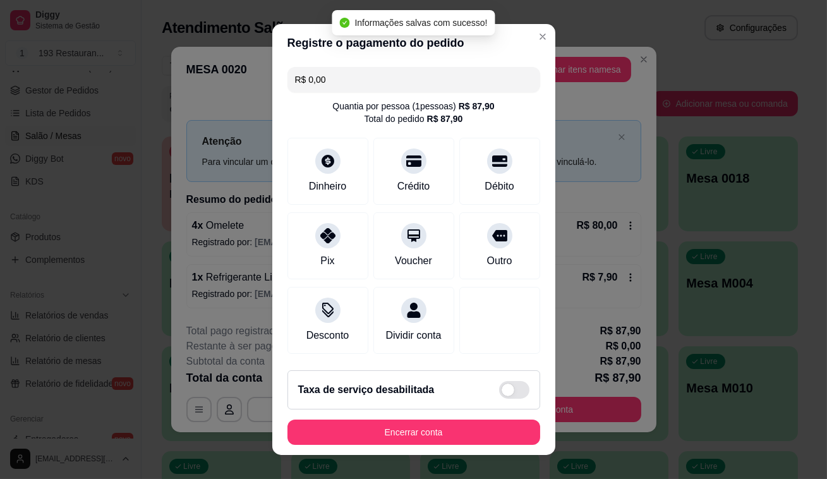
type input "R$ 0,00"
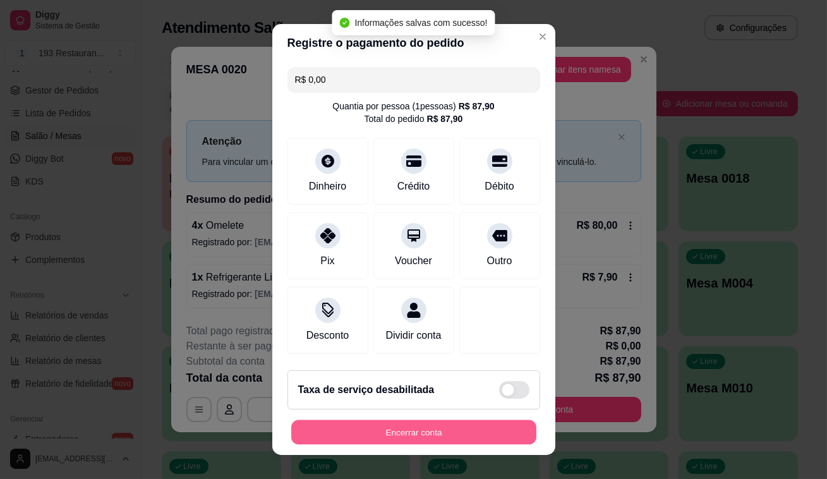
click at [449, 436] on button "Encerrar conta" at bounding box center [413, 432] width 245 height 25
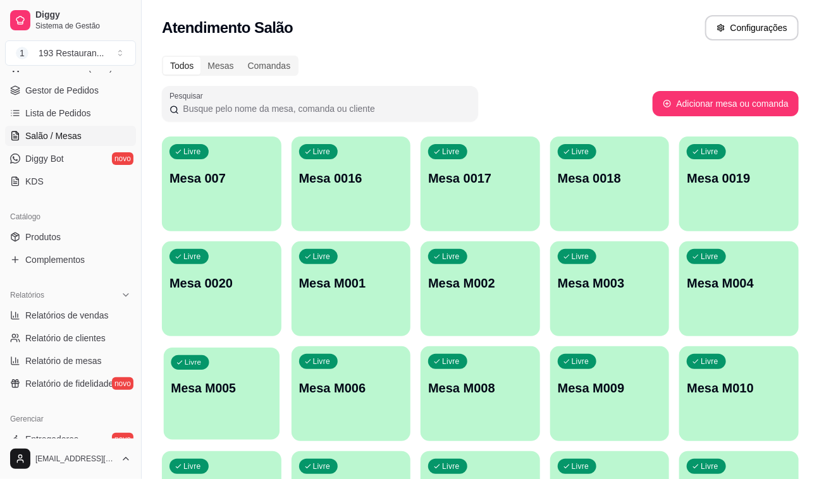
click at [269, 402] on div "Livre Mesa M005" at bounding box center [222, 386] width 116 height 77
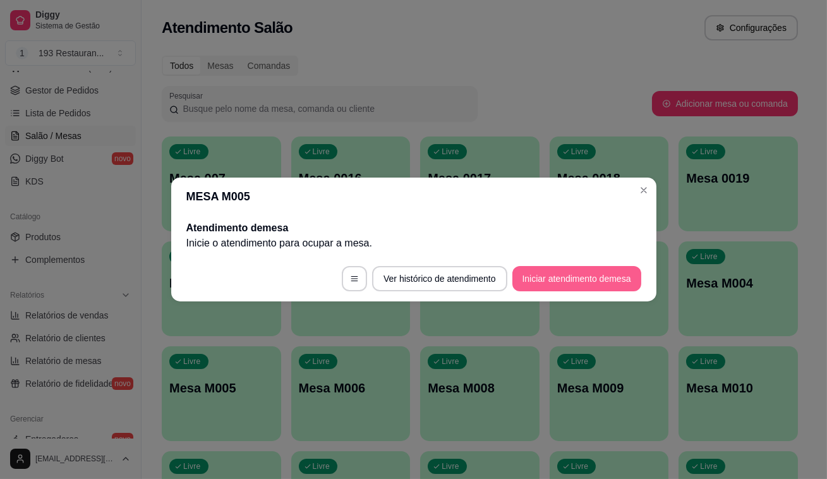
click at [574, 266] on button "Iniciar atendimento de mesa" at bounding box center [577, 278] width 129 height 25
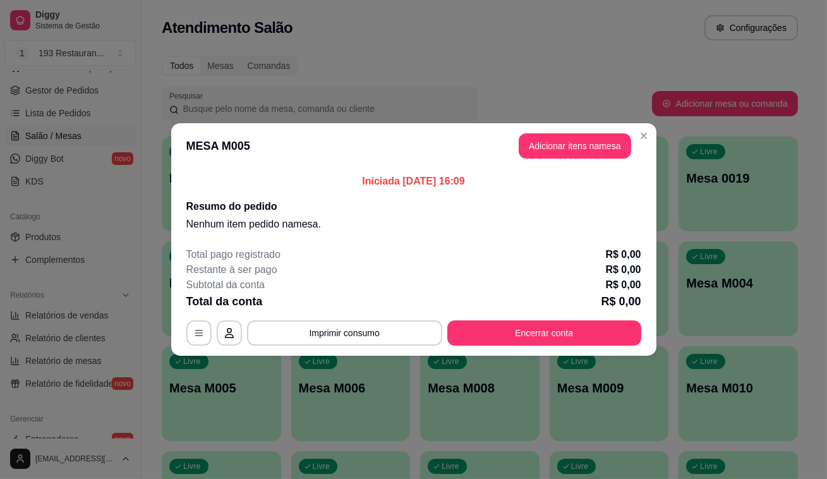
click at [577, 286] on div "Subtotal da conta R$ 0,00" at bounding box center [413, 285] width 455 height 15
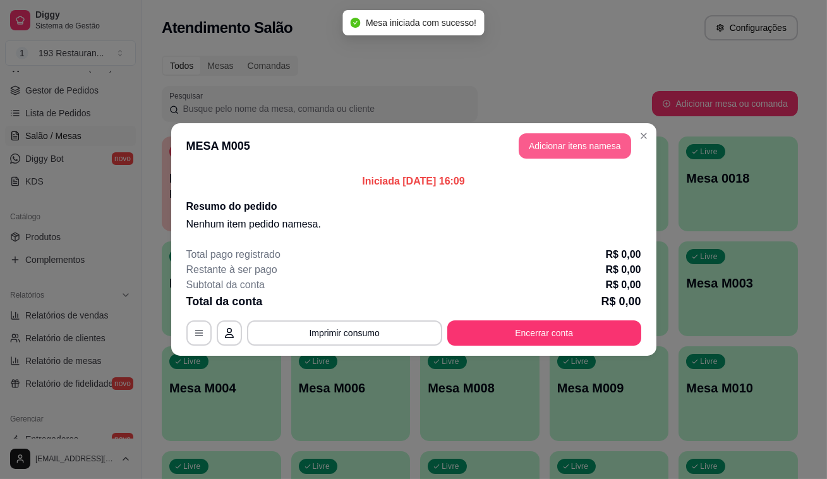
click at [629, 138] on button "Adicionar itens na mesa" at bounding box center [575, 145] width 113 height 25
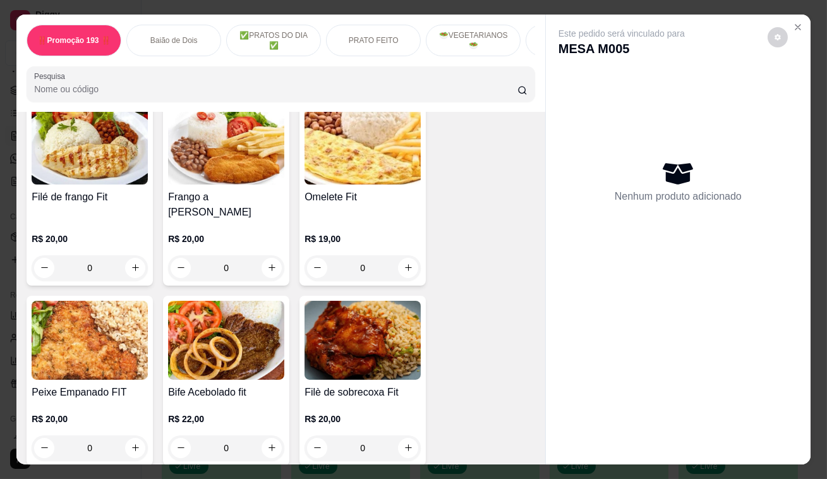
scroll to position [2413, 0]
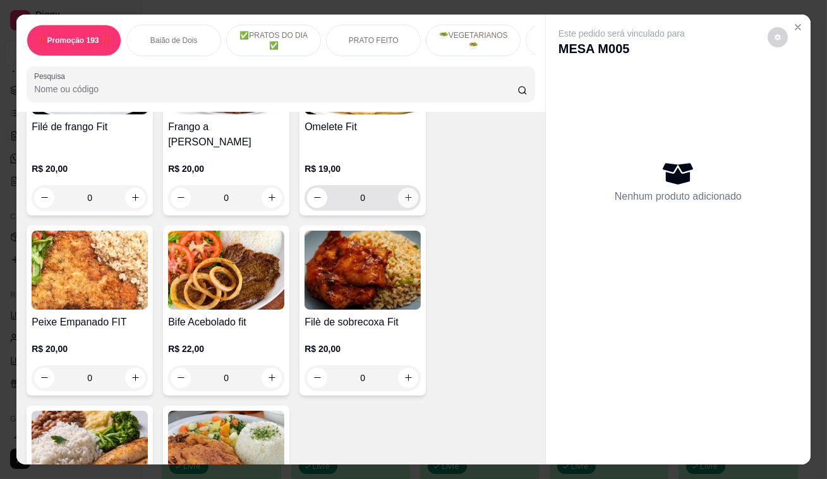
click at [408, 193] on icon "increase-product-quantity" at bounding box center [408, 197] width 9 height 9
type input "1"
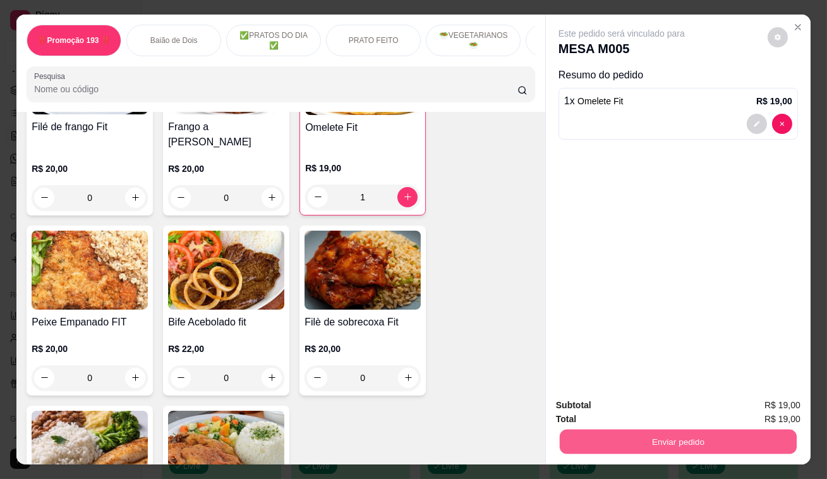
click at [678, 437] on button "Enviar pedido" at bounding box center [678, 442] width 237 height 25
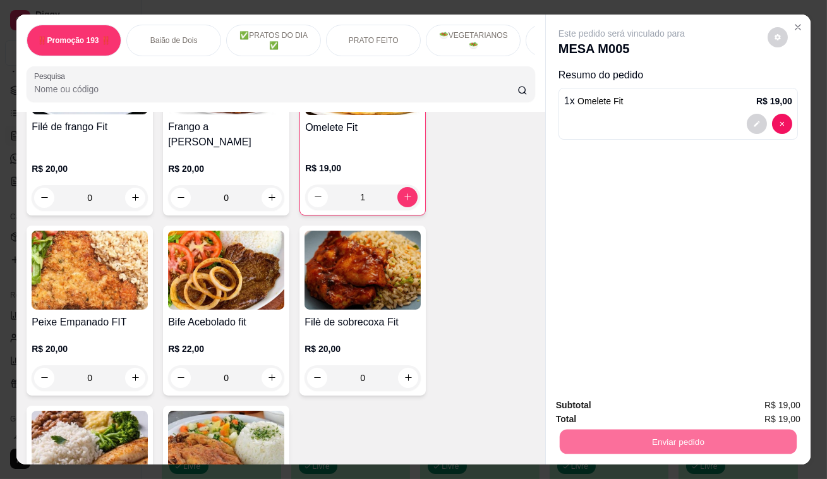
click at [757, 406] on button "Enviar pedido" at bounding box center [769, 406] width 70 height 23
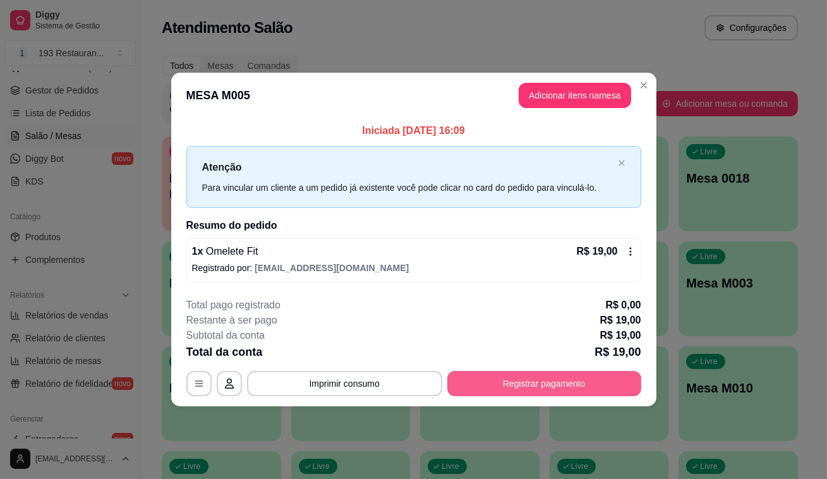
click at [588, 379] on button "Registrar pagamento" at bounding box center [545, 383] width 194 height 25
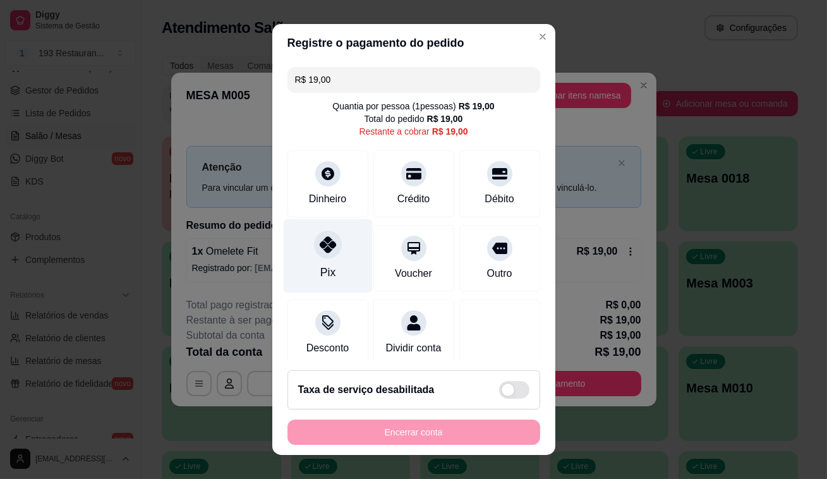
click at [320, 248] on icon at bounding box center [327, 244] width 16 height 16
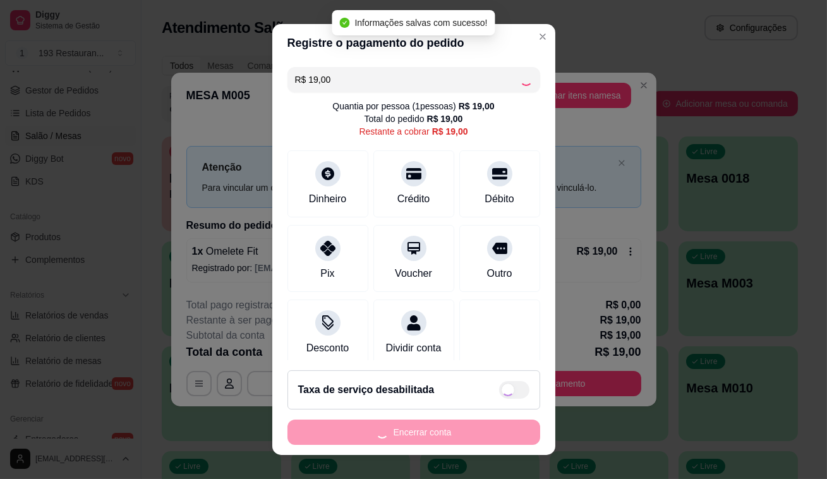
type input "R$ 0,00"
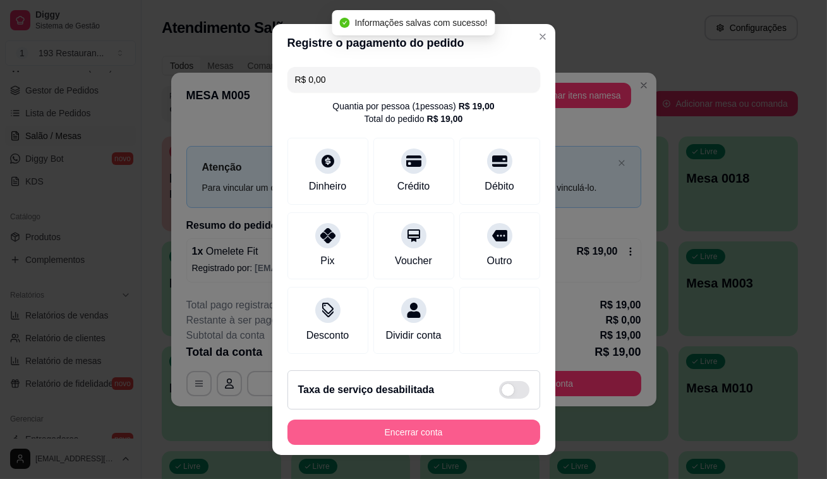
click at [461, 441] on button "Encerrar conta" at bounding box center [414, 432] width 253 height 25
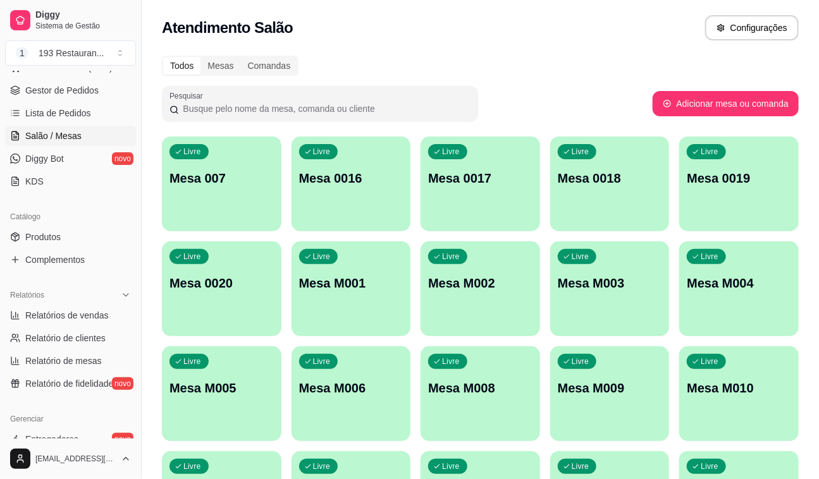
click at [218, 390] on p "Mesa M005" at bounding box center [221, 388] width 104 height 18
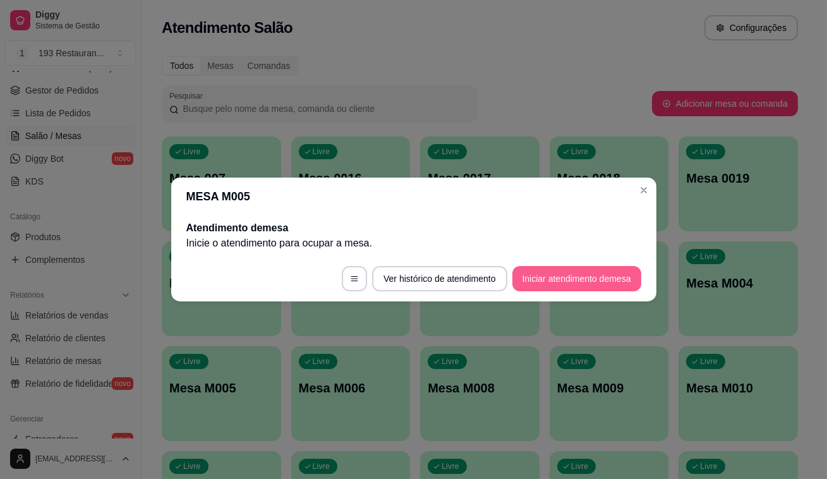
click at [621, 277] on button "Iniciar atendimento de mesa" at bounding box center [577, 278] width 129 height 25
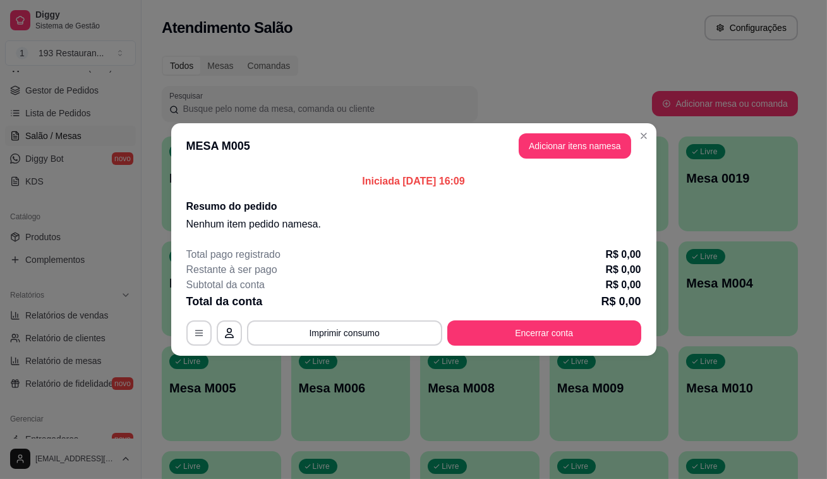
click at [562, 143] on button "Adicionar itens na mesa" at bounding box center [575, 145] width 113 height 25
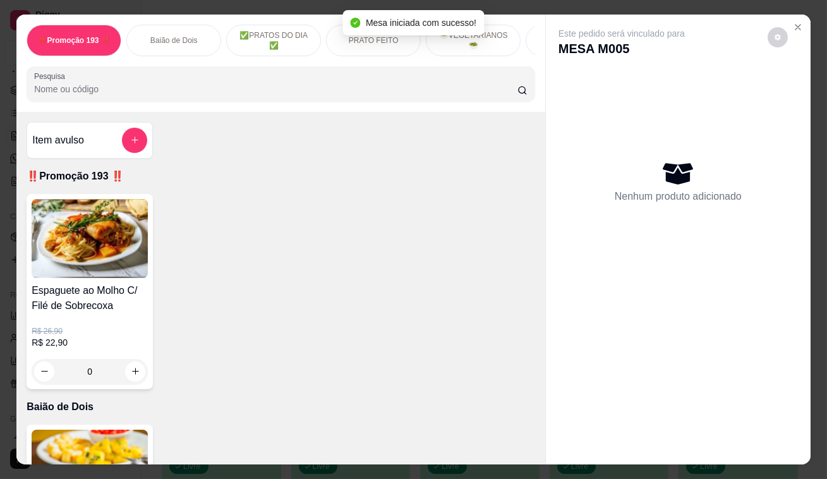
scroll to position [345, 0]
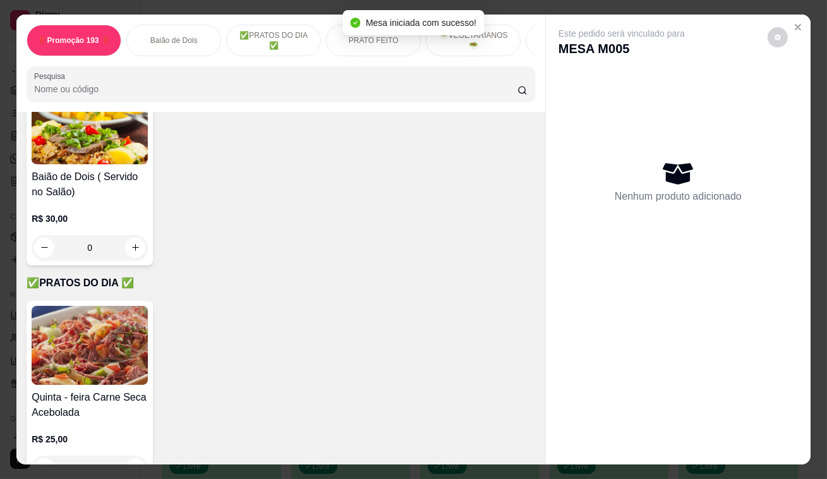
click at [135, 245] on div "0" at bounding box center [90, 247] width 116 height 25
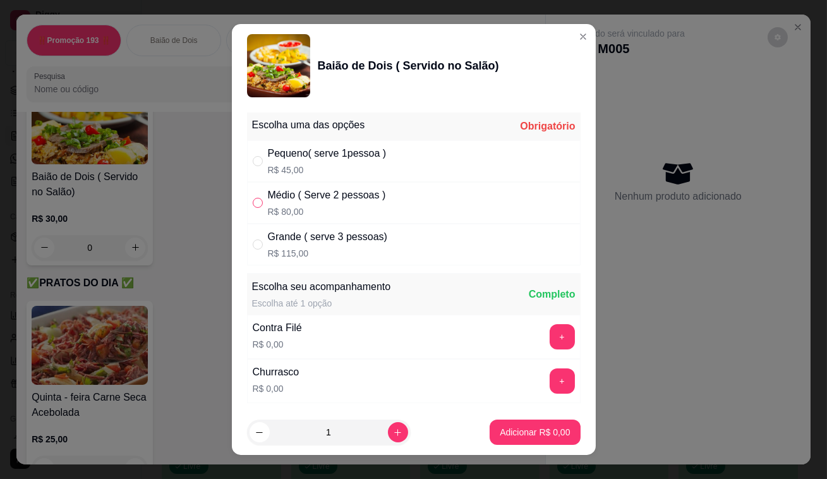
click at [253, 199] on input "" at bounding box center [258, 203] width 10 height 10
radio input "true"
click at [503, 433] on p "Adicionar R$ 80,00" at bounding box center [532, 432] width 73 height 12
type input "1"
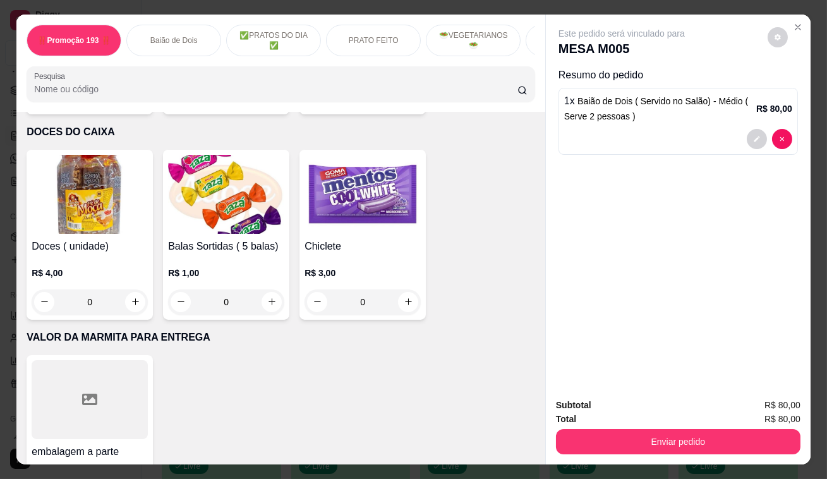
scroll to position [6208, 0]
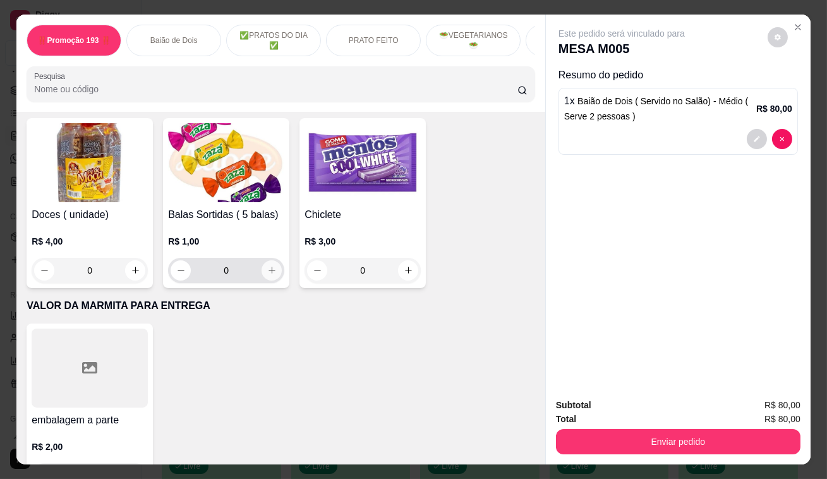
click at [267, 260] on button "increase-product-quantity" at bounding box center [272, 270] width 20 height 20
type input "1"
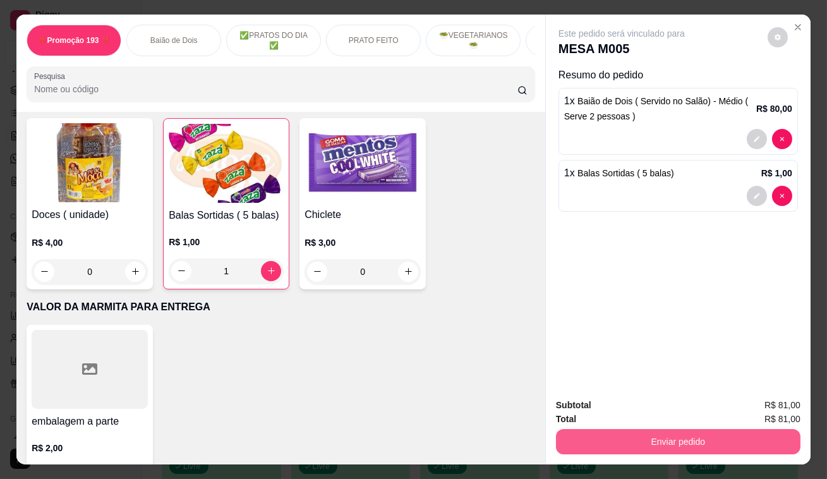
click at [624, 432] on button "Enviar pedido" at bounding box center [678, 441] width 245 height 25
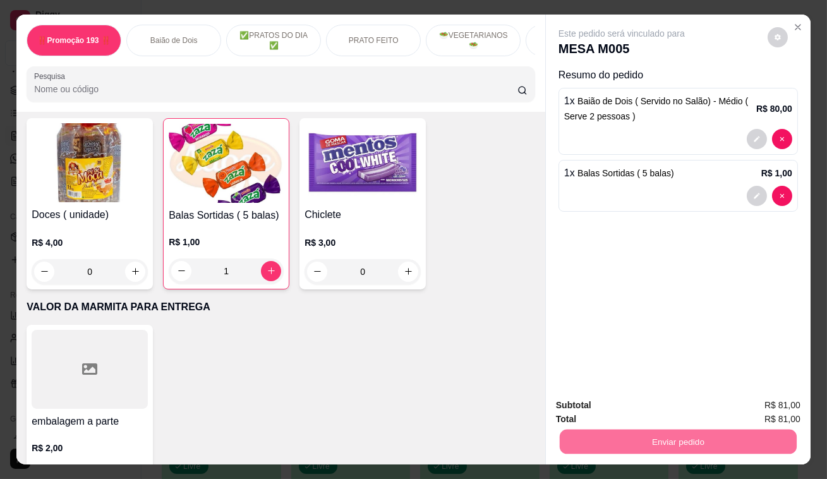
click at [759, 398] on button "Enviar pedido" at bounding box center [768, 407] width 71 height 24
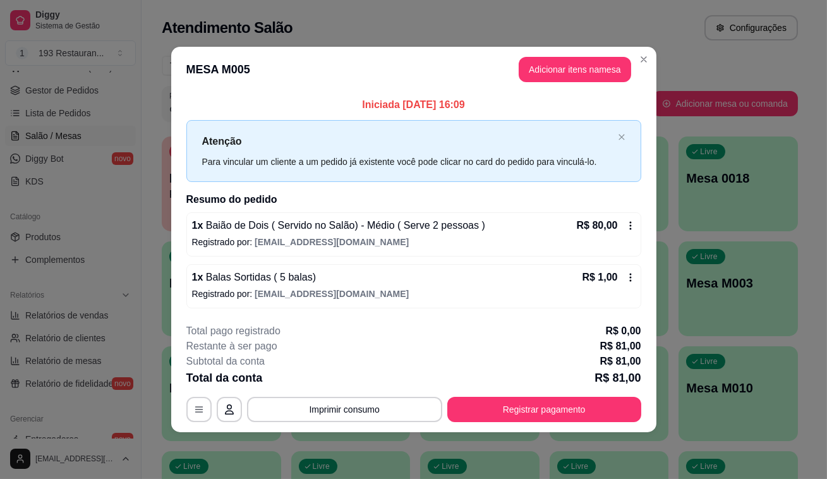
click at [592, 389] on div "**********" at bounding box center [413, 373] width 455 height 99
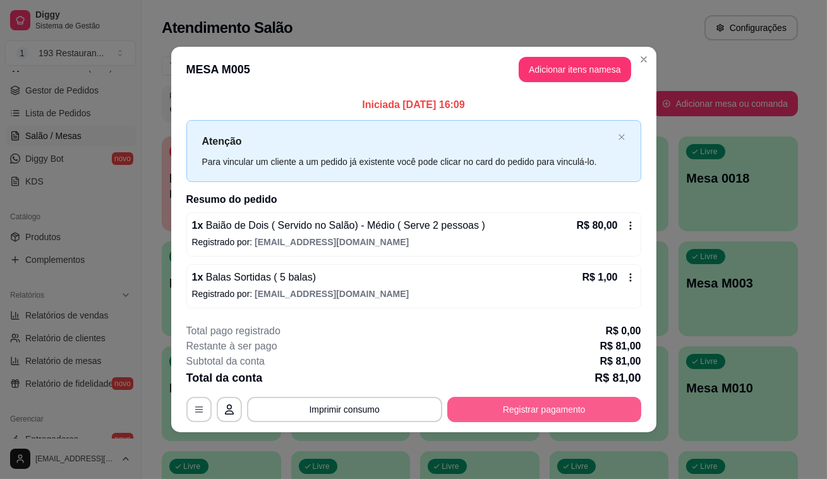
click at [614, 403] on button "Registrar pagamento" at bounding box center [545, 409] width 194 height 25
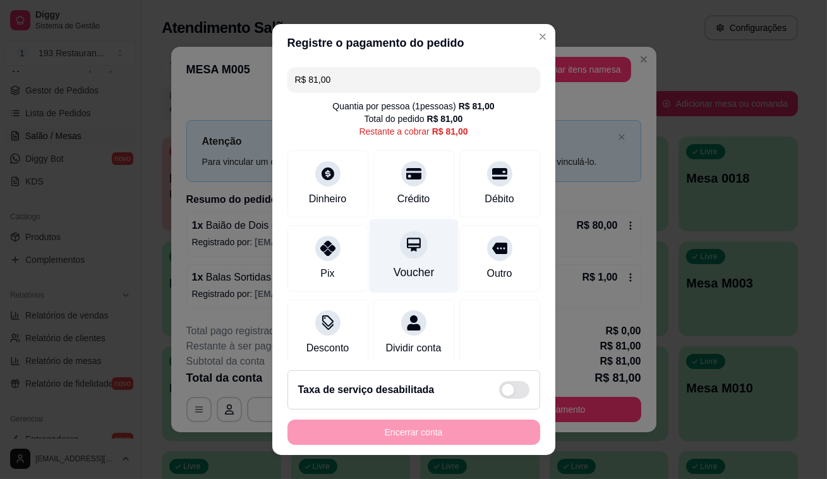
click at [400, 247] on div at bounding box center [414, 245] width 28 height 28
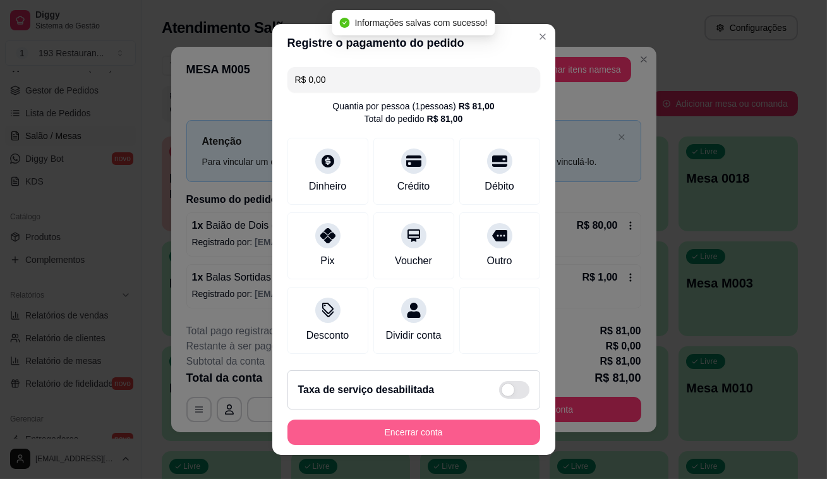
type input "R$ 0,00"
click at [470, 442] on button "Encerrar conta" at bounding box center [414, 432] width 253 height 25
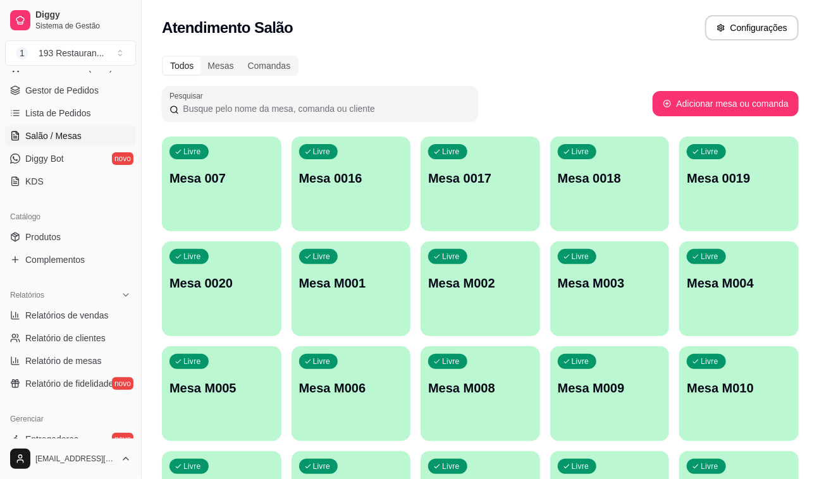
click at [259, 210] on div "Livre Mesa 007" at bounding box center [221, 177] width 119 height 80
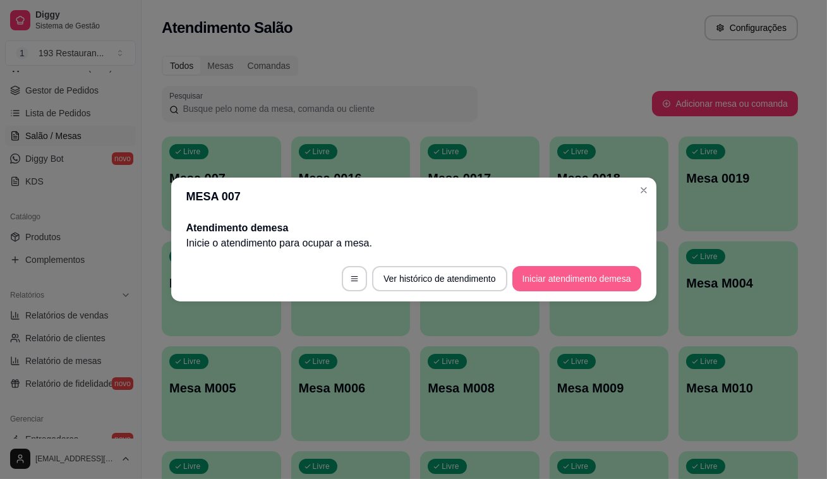
click at [542, 275] on button "Iniciar atendimento de mesa" at bounding box center [577, 278] width 129 height 25
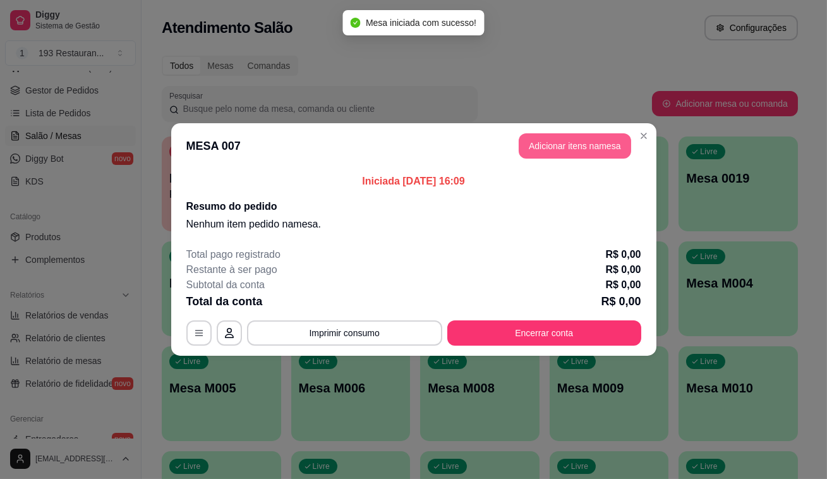
click at [556, 141] on button "Adicionar itens na mesa" at bounding box center [575, 145] width 113 height 25
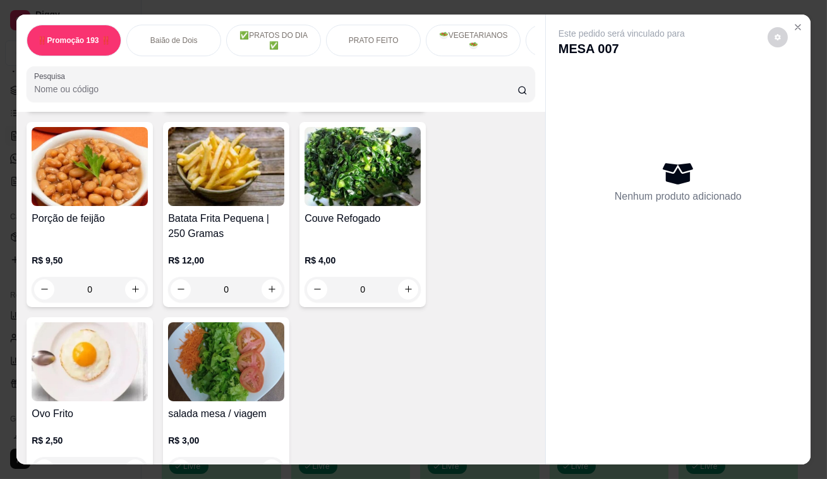
scroll to position [3103, 0]
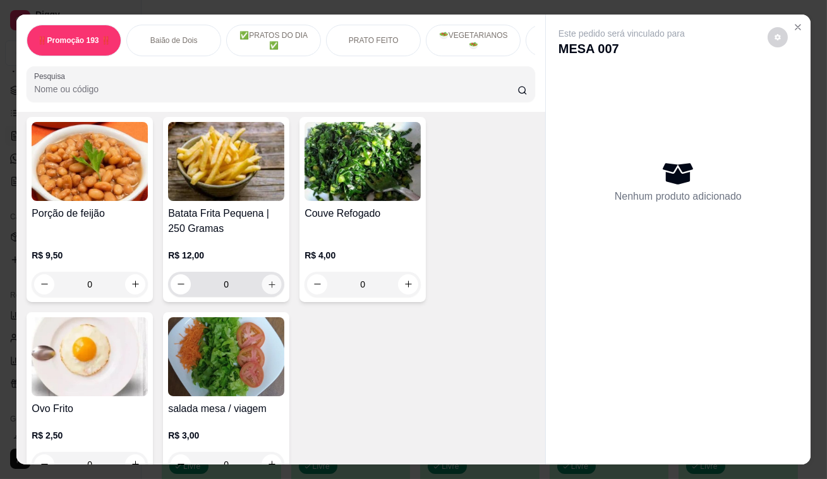
click at [272, 274] on button "increase-product-quantity" at bounding box center [272, 284] width 20 height 20
type input "1"
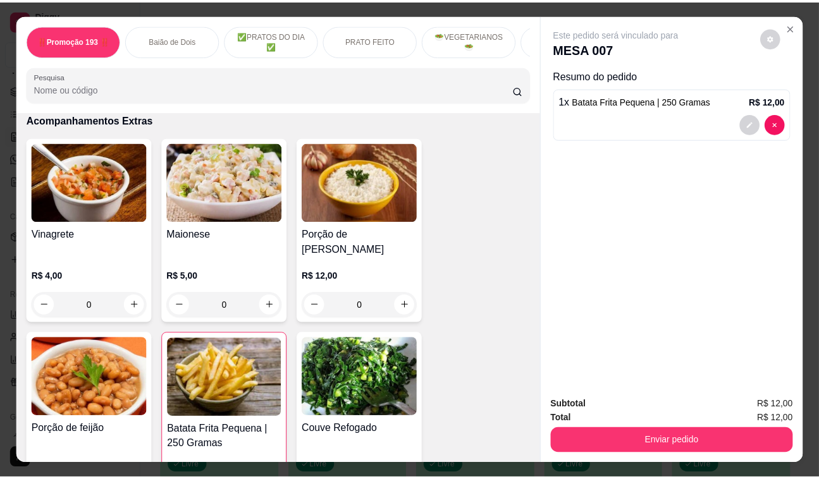
scroll to position [2873, 0]
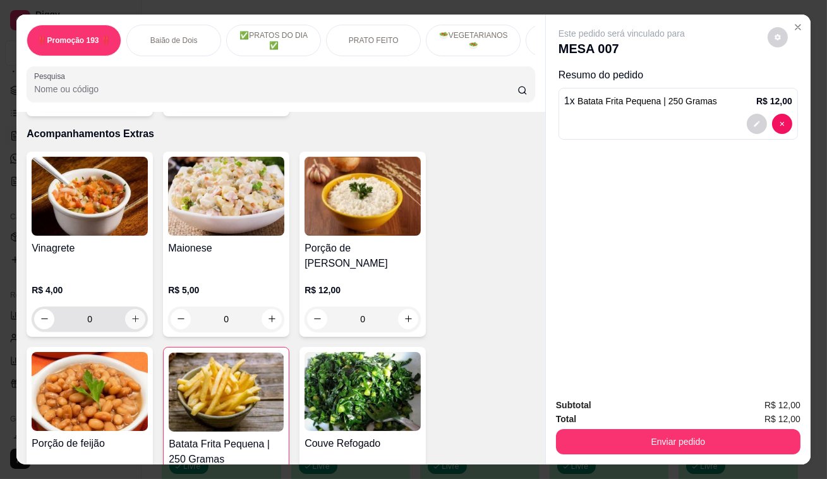
click at [136, 309] on button "increase-product-quantity" at bounding box center [135, 319] width 20 height 20
type input "1"
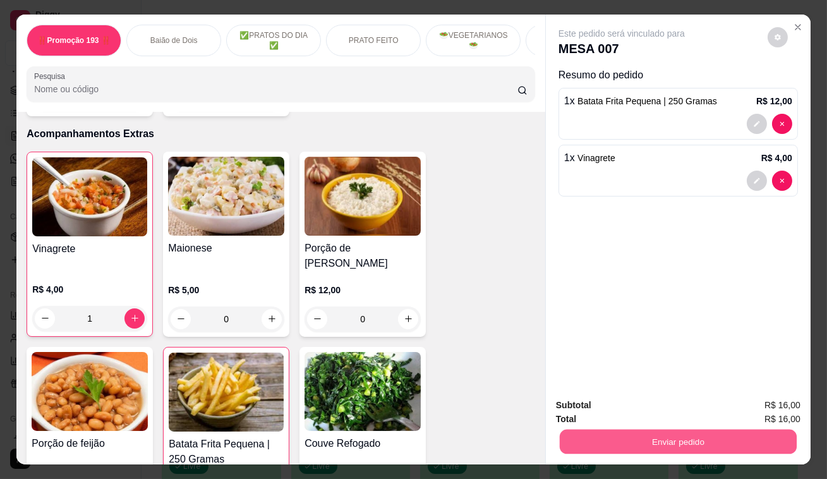
click at [767, 436] on button "Enviar pedido" at bounding box center [678, 442] width 237 height 25
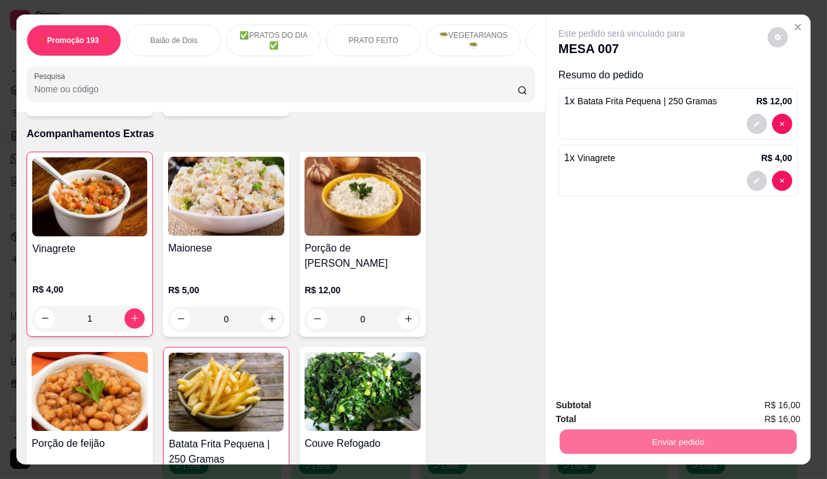
click at [788, 405] on button "Enviar pedido" at bounding box center [768, 407] width 71 height 24
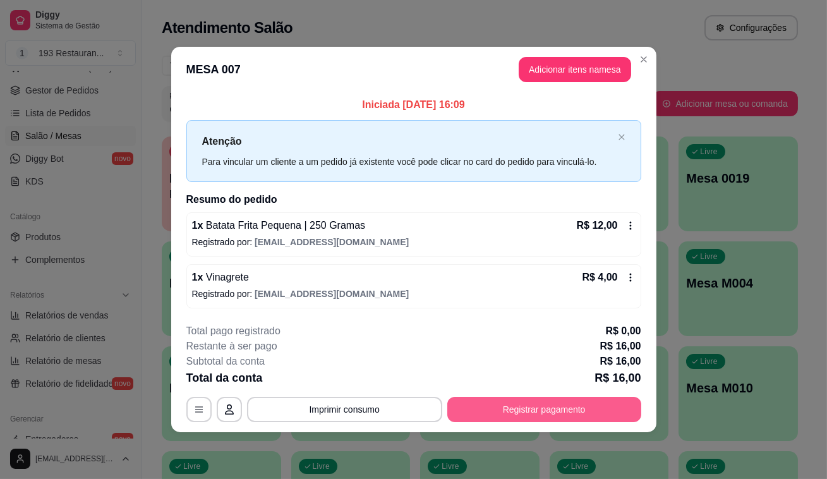
click at [571, 414] on button "Registrar pagamento" at bounding box center [545, 409] width 194 height 25
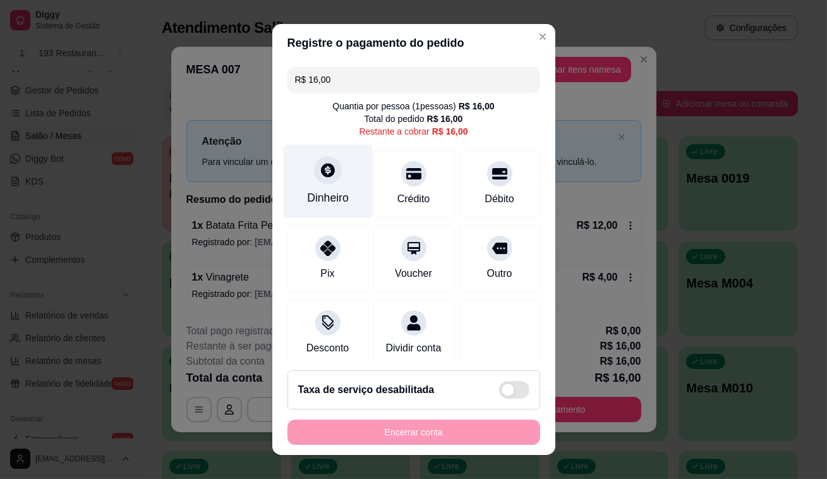
click at [327, 157] on div "Dinheiro" at bounding box center [327, 182] width 89 height 74
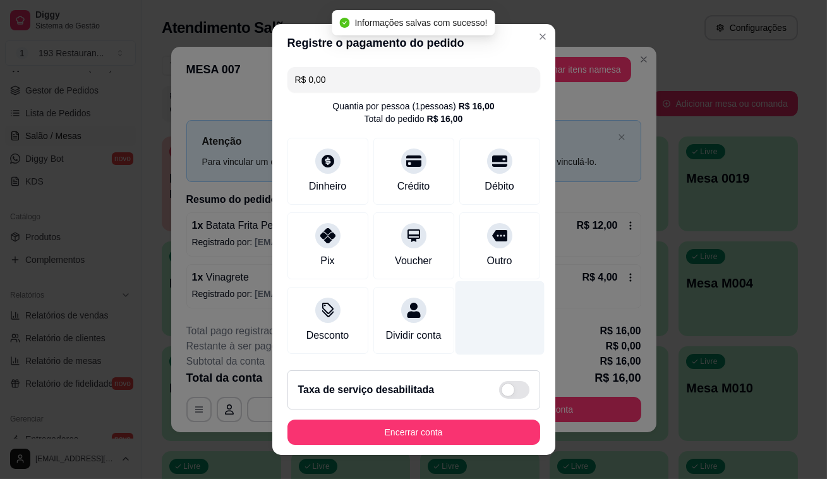
type input "R$ 0,00"
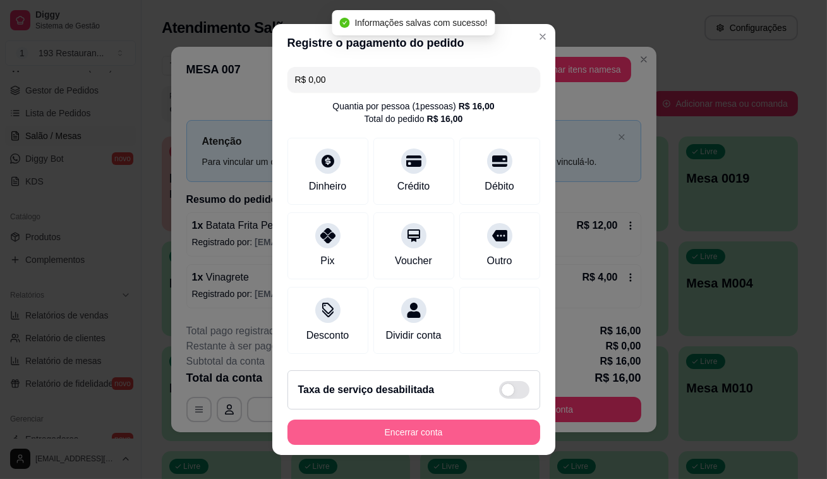
click at [461, 430] on button "Encerrar conta" at bounding box center [414, 432] width 253 height 25
